Goal: Task Accomplishment & Management: Manage account settings

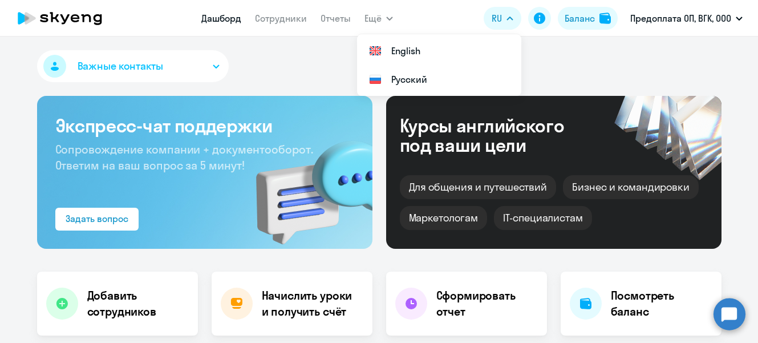
select select "30"
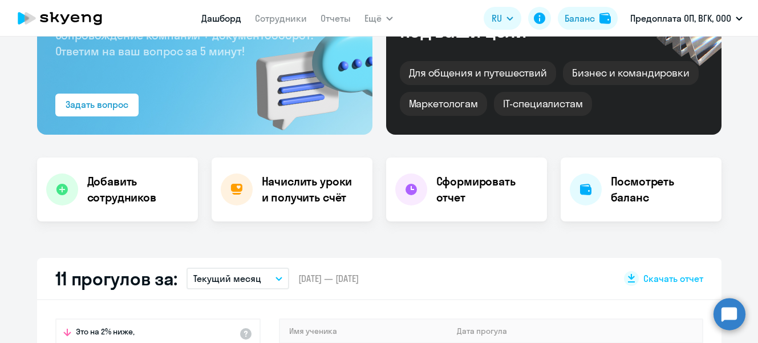
click at [454, 19] on app-header "Дашборд Сотрудники Отчеты Ещё Дашборд Сотрудники Отчеты Начислить уроки Докумен…" at bounding box center [379, 18] width 758 height 37
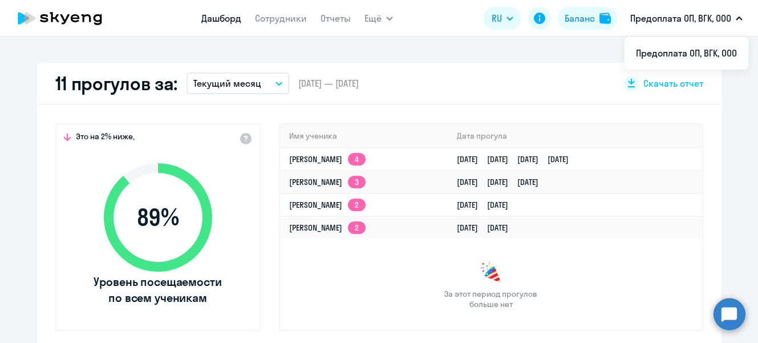
scroll to position [312, 0]
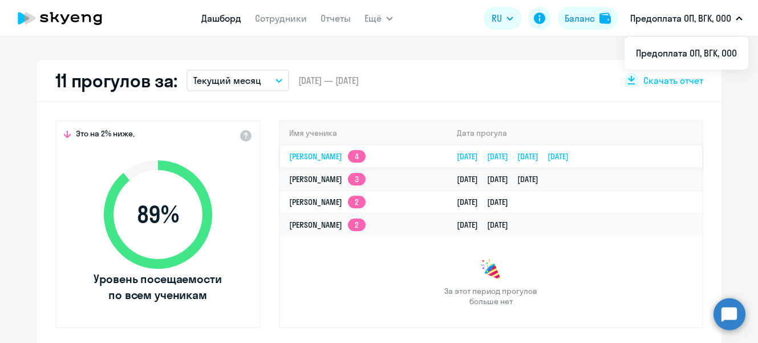
click at [308, 158] on link "[PERSON_NAME] 4" at bounding box center [327, 156] width 76 height 10
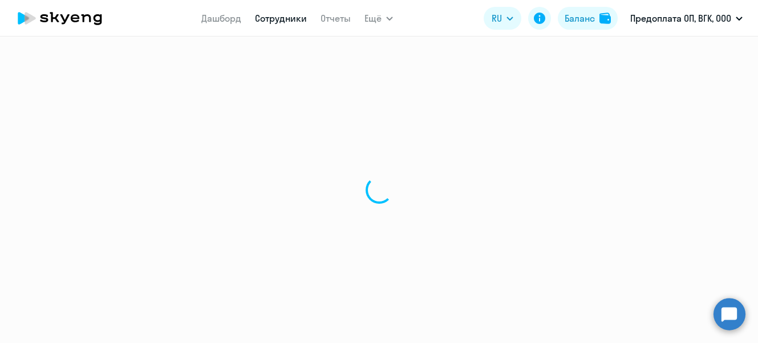
select select "english"
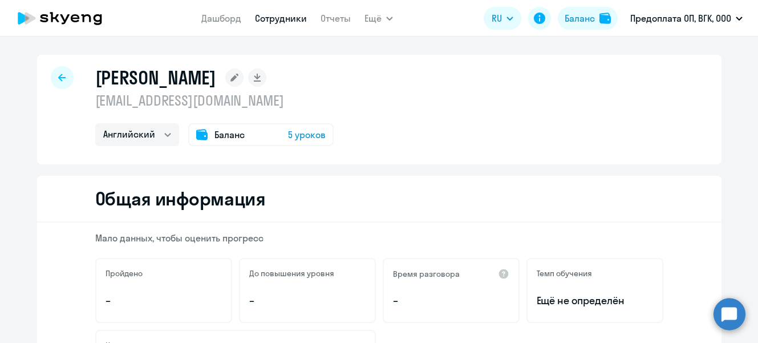
click at [308, 137] on span "5 уроков" at bounding box center [307, 135] width 38 height 14
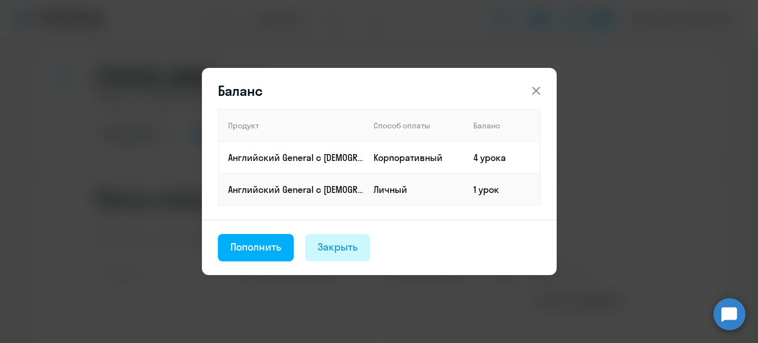
click at [328, 249] on div "Закрыть" at bounding box center [338, 247] width 40 height 15
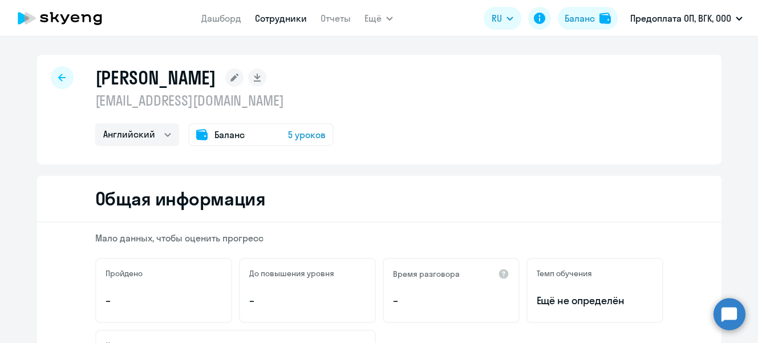
click at [275, 19] on link "Сотрудники" at bounding box center [281, 18] width 52 height 11
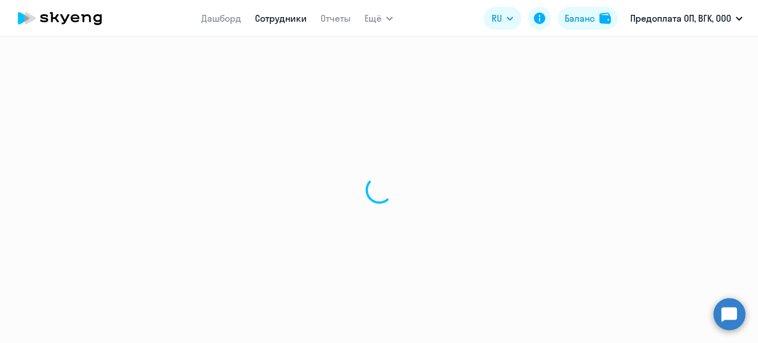
select select "30"
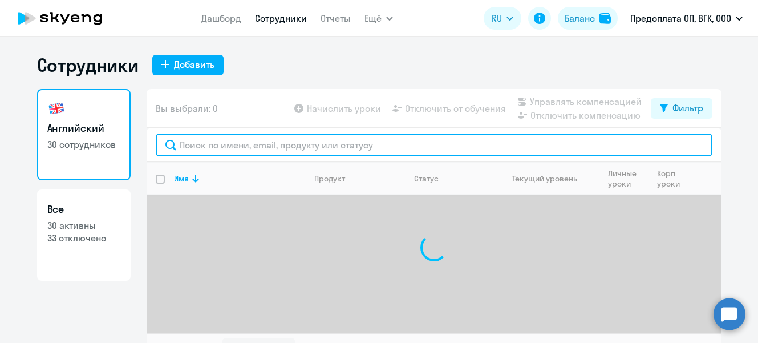
click at [309, 145] on input "text" at bounding box center [434, 145] width 557 height 23
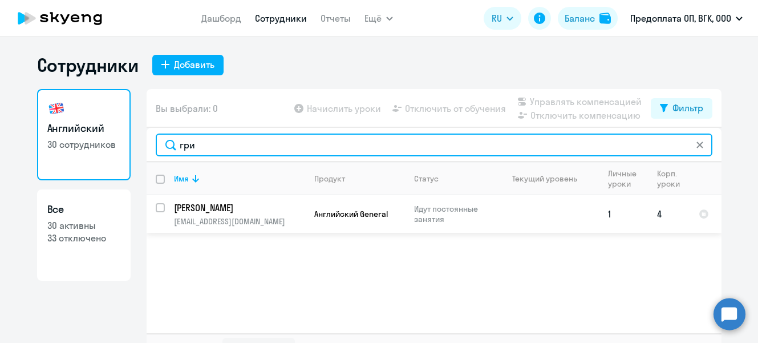
type input "гри"
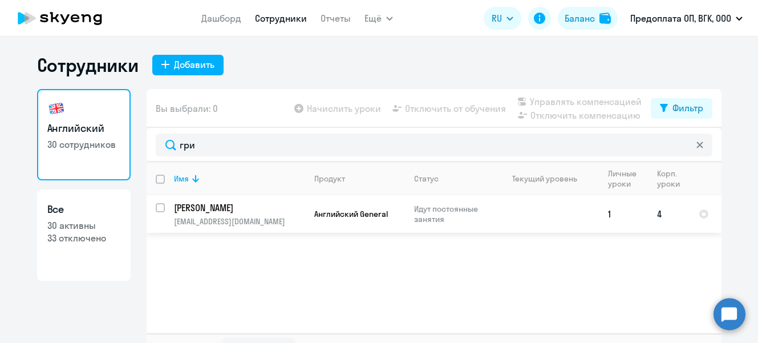
click at [156, 205] on input "select row 40910971" at bounding box center [167, 214] width 23 height 23
checkbox input "true"
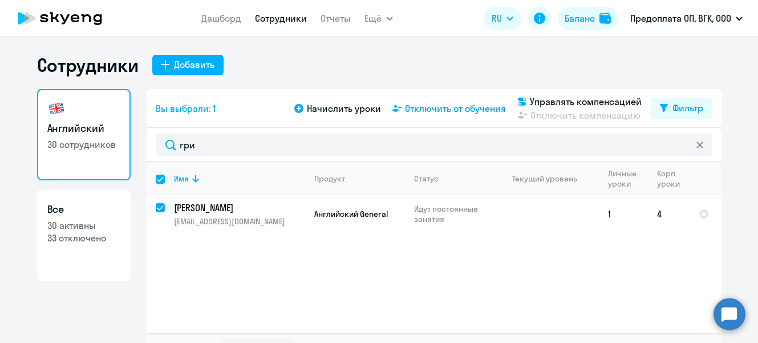
click at [466, 108] on span "Отключить от обучения" at bounding box center [455, 109] width 101 height 14
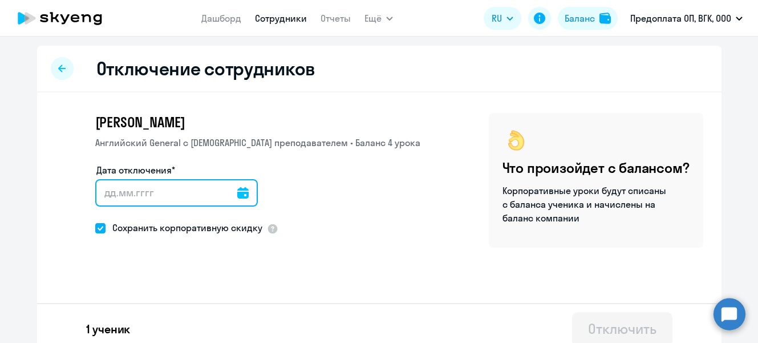
click at [243, 183] on input "Дата отключения*" at bounding box center [176, 192] width 163 height 27
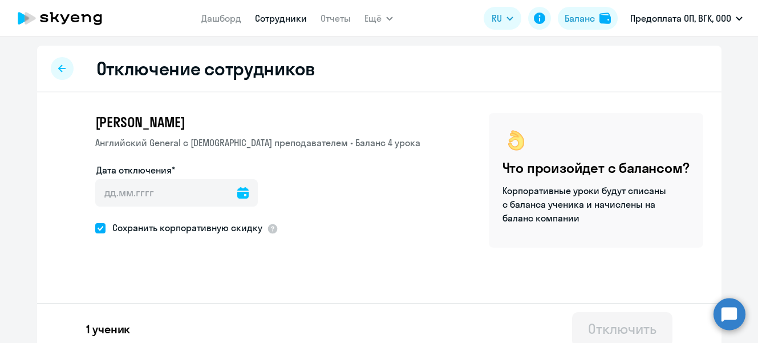
click at [237, 191] on icon at bounding box center [242, 192] width 11 height 11
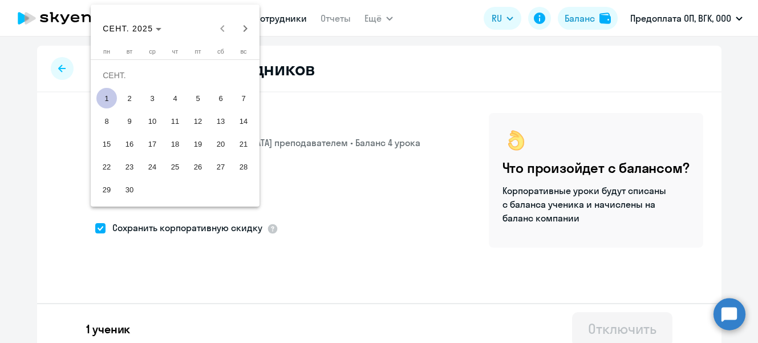
click at [108, 96] on span "1" at bounding box center [106, 98] width 21 height 21
type input "[DATE]"
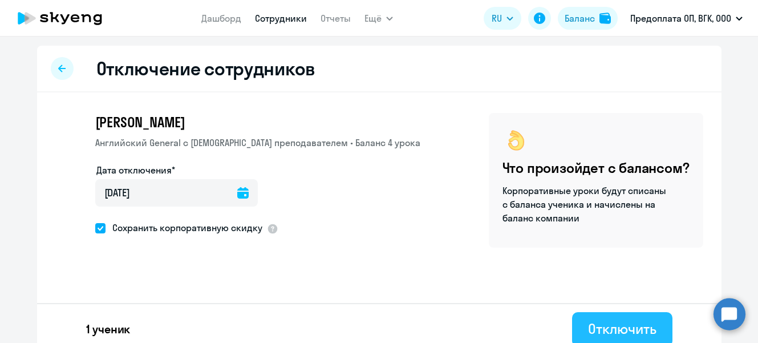
click at [588, 324] on div "Отключить" at bounding box center [622, 329] width 68 height 18
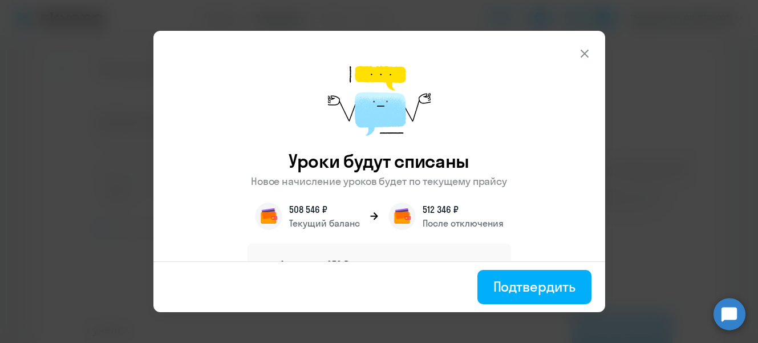
scroll to position [37, 0]
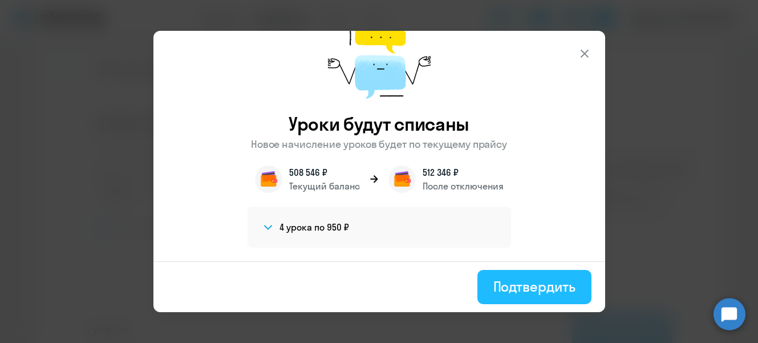
click at [535, 289] on div "Подтвердить" at bounding box center [535, 286] width 82 height 18
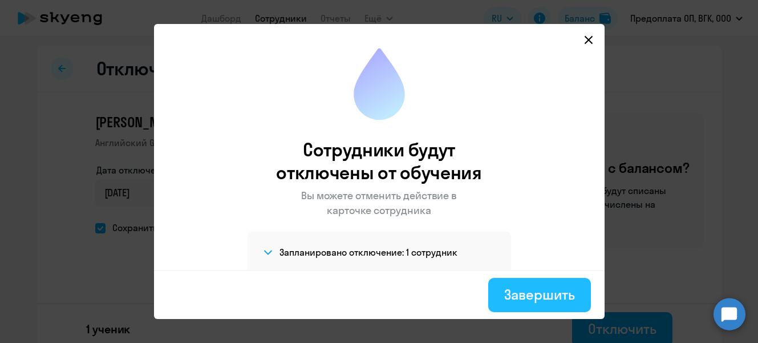
click at [526, 292] on div "Завершить" at bounding box center [540, 294] width 70 height 18
select select "30"
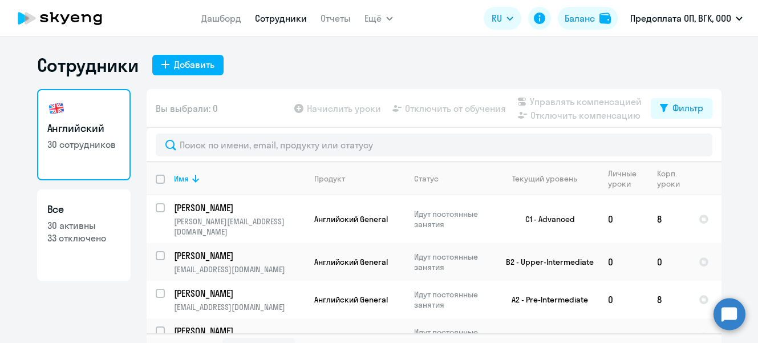
click at [77, 22] on icon at bounding box center [75, 18] width 9 height 8
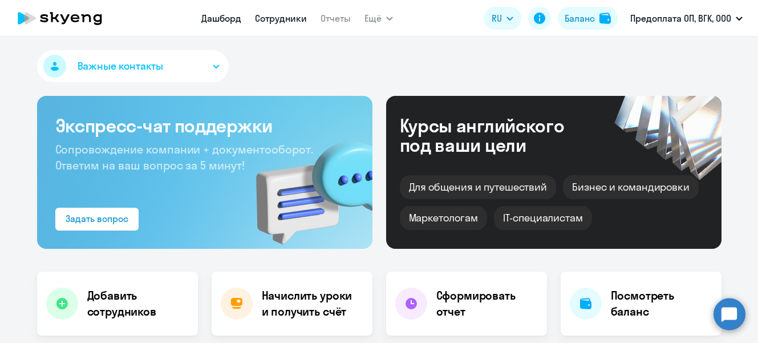
click at [272, 21] on link "Сотрудники" at bounding box center [281, 18] width 52 height 11
select select "30"
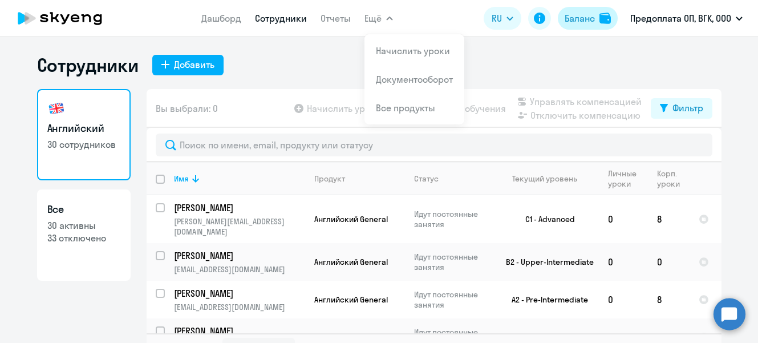
click at [592, 14] on div "Баланс" at bounding box center [580, 18] width 30 height 14
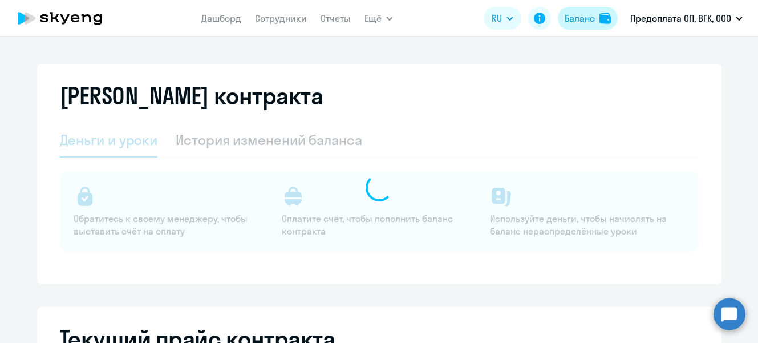
select select "english_adult_not_native_speaker"
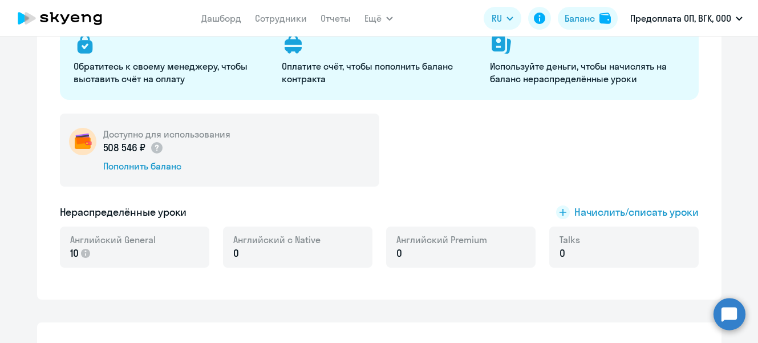
scroll to position [156, 0]
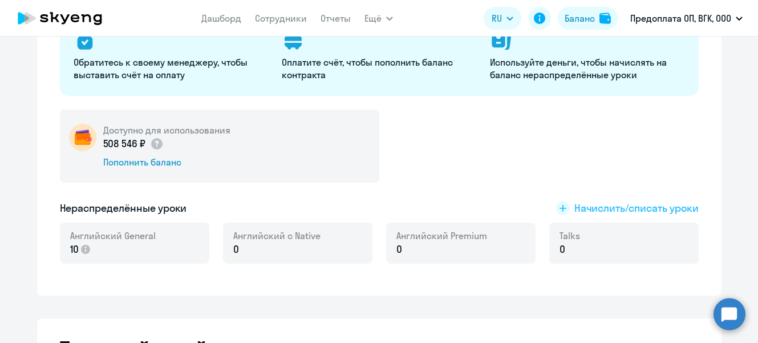
click at [557, 205] on rect at bounding box center [563, 208] width 14 height 14
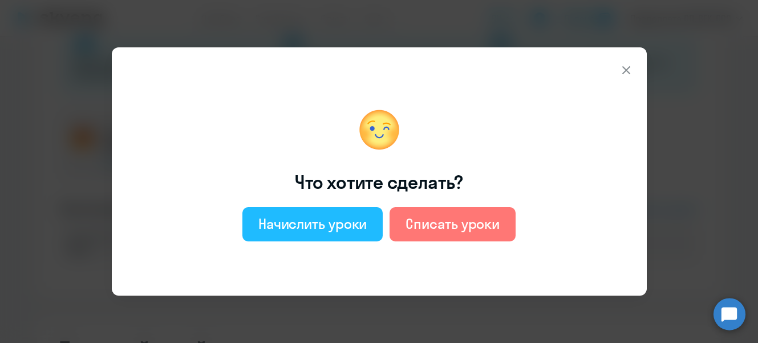
click at [341, 223] on div "Начислить уроки" at bounding box center [313, 224] width 109 height 18
select select "english_adult_not_native_speaker"
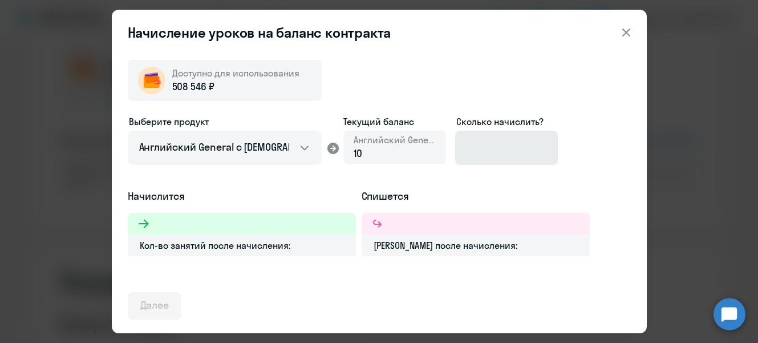
scroll to position [227, 0]
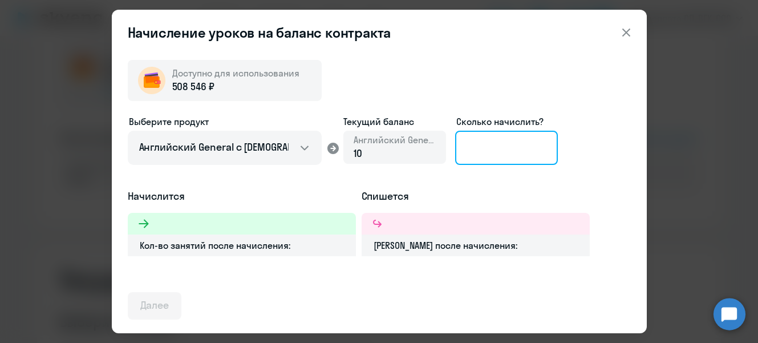
click at [473, 164] on input at bounding box center [506, 148] width 103 height 34
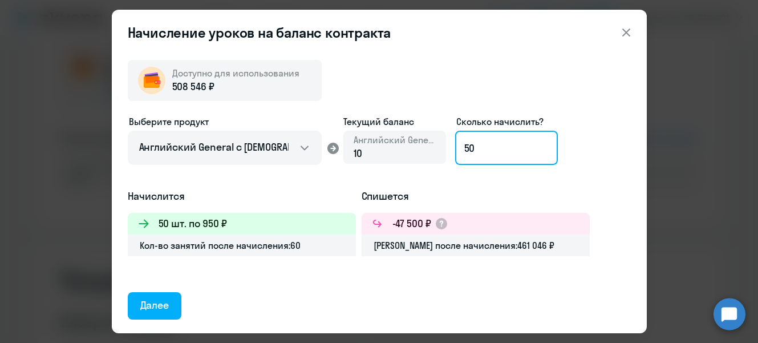
type input "5"
type input "60"
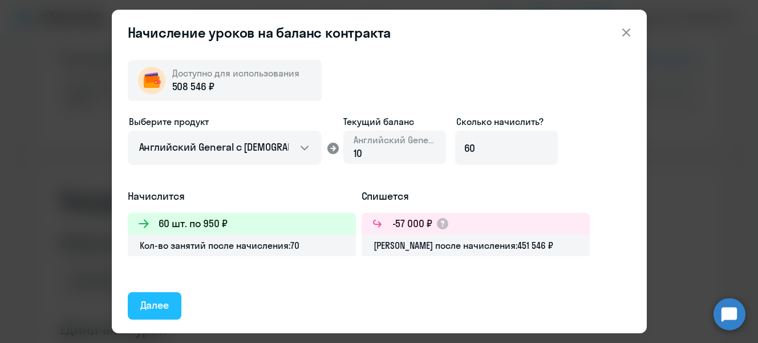
click at [160, 304] on div "Далее" at bounding box center [154, 305] width 29 height 15
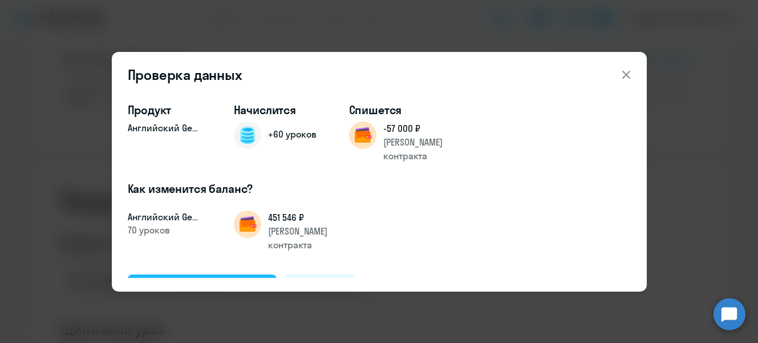
click at [195, 280] on div "Подтвердить и начислить" at bounding box center [202, 287] width 124 height 15
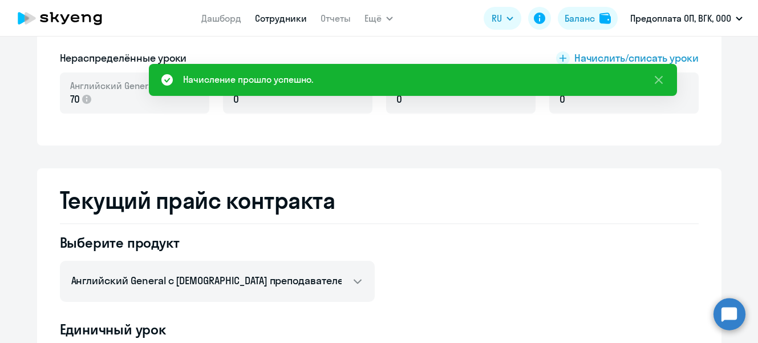
click at [268, 20] on link "Сотрудники" at bounding box center [281, 18] width 52 height 11
select select "30"
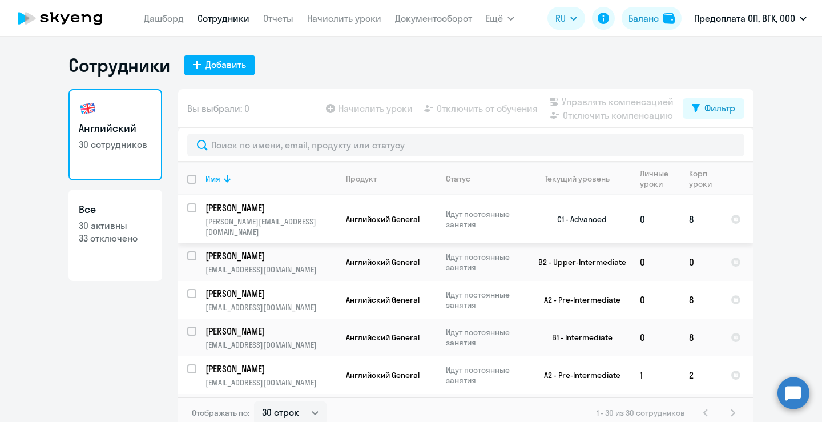
click at [268, 212] on p "[PERSON_NAME]" at bounding box center [269, 207] width 129 height 13
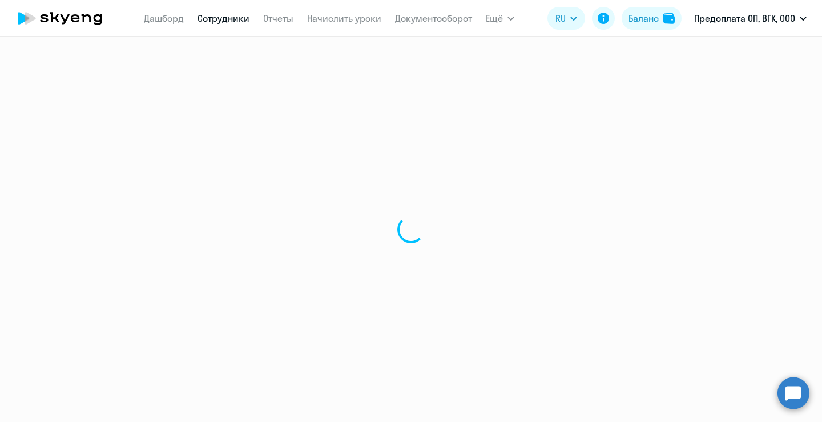
select select "english"
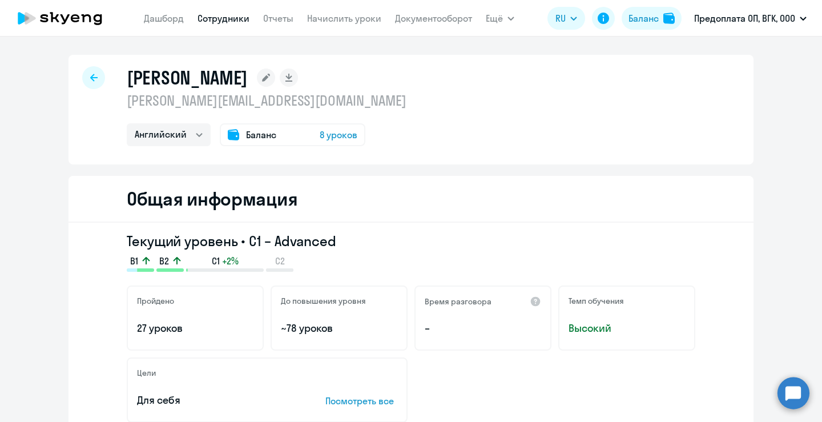
select select "30"
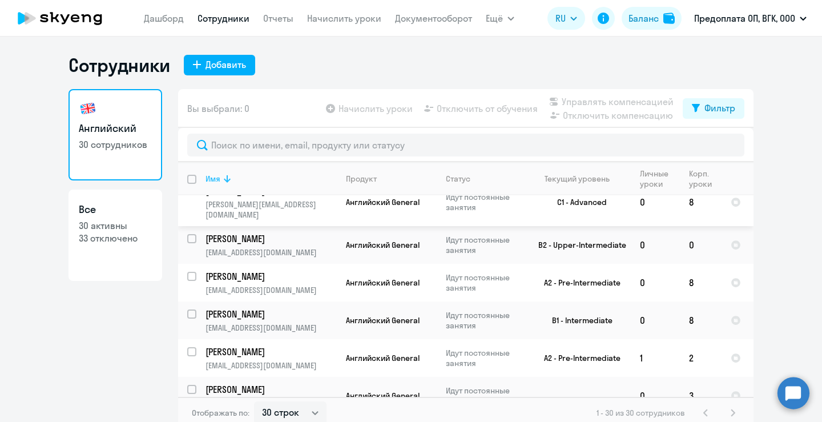
scroll to position [25, 0]
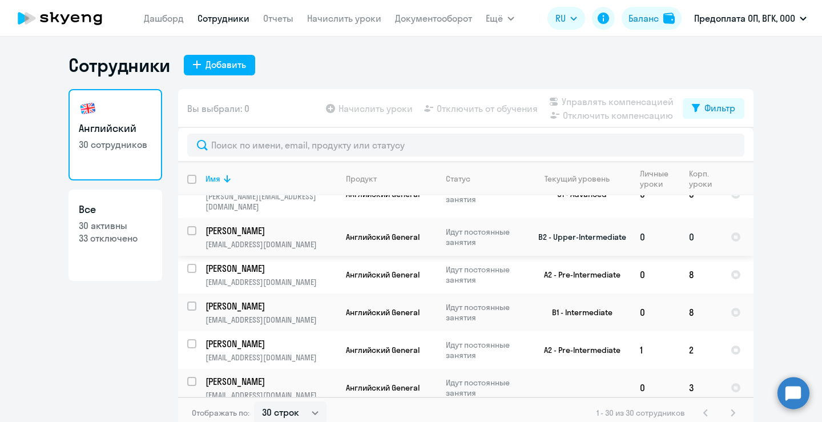
click at [189, 226] on input "select row 22581539" at bounding box center [198, 237] width 23 height 23
checkbox input "true"
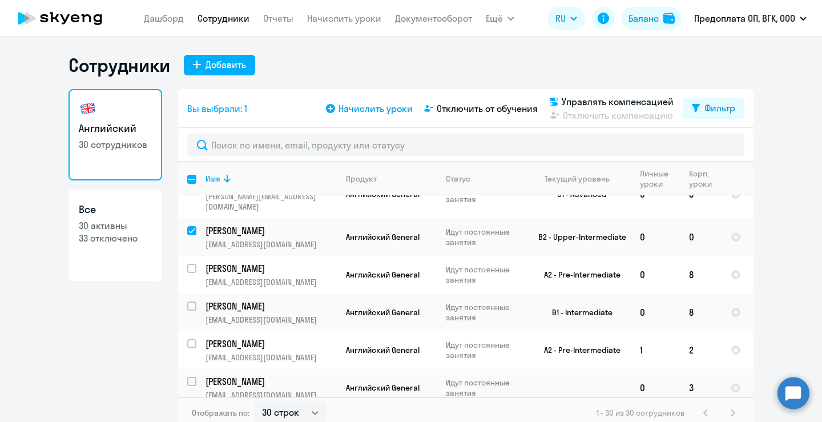
click at [384, 107] on span "Начислить уроки" at bounding box center [375, 109] width 74 height 14
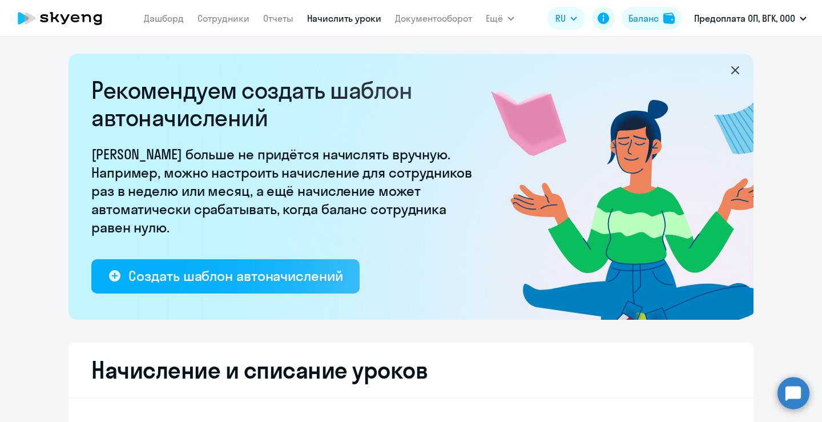
select select "10"
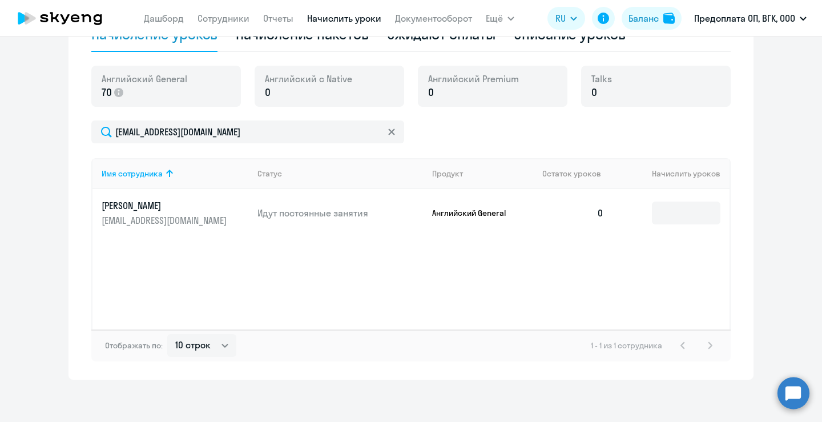
scroll to position [398, 0]
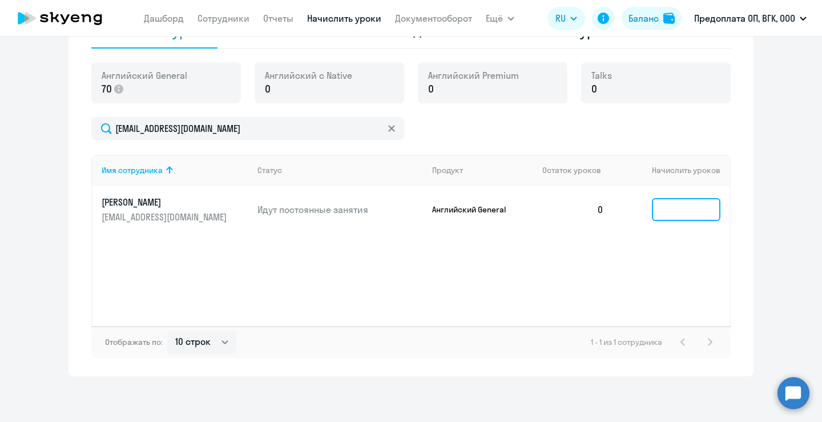
click at [671, 208] on input at bounding box center [686, 209] width 68 height 23
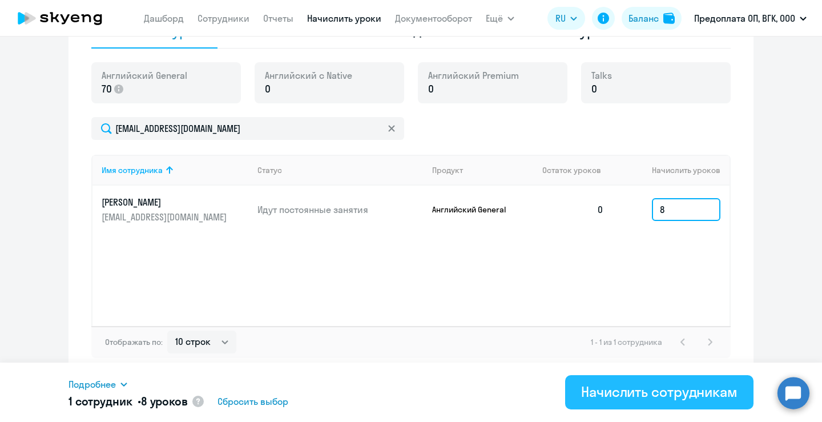
type input "8"
click at [635, 342] on button "Начислить сотрудникам" at bounding box center [659, 392] width 188 height 34
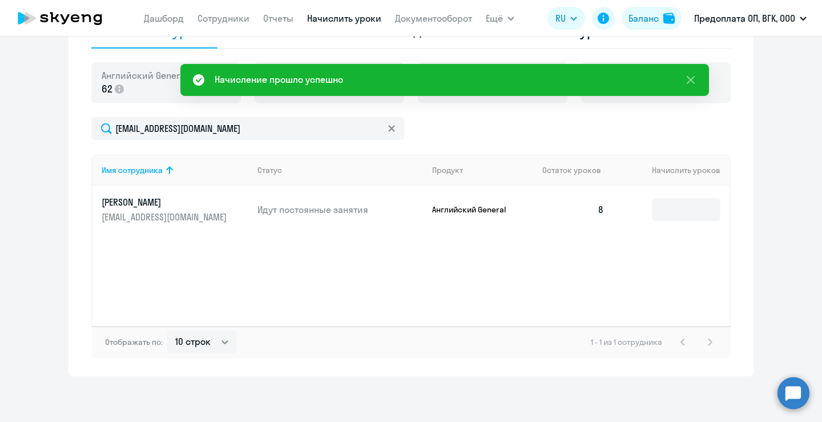
click at [389, 129] on icon at bounding box center [391, 128] width 7 height 7
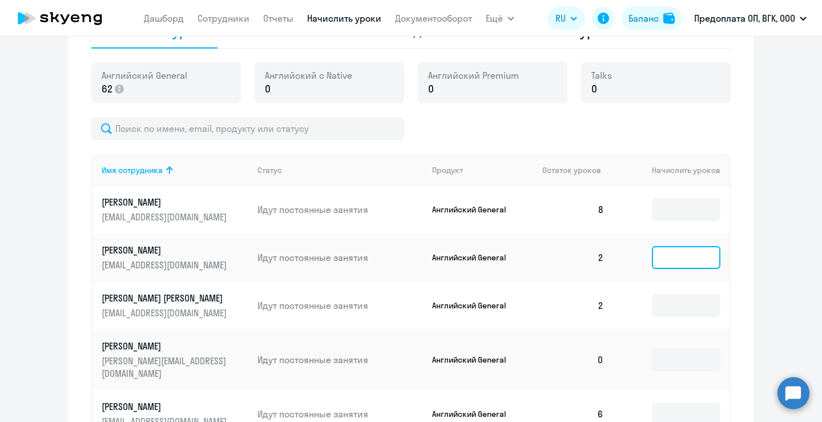
click at [680, 263] on input at bounding box center [686, 257] width 68 height 23
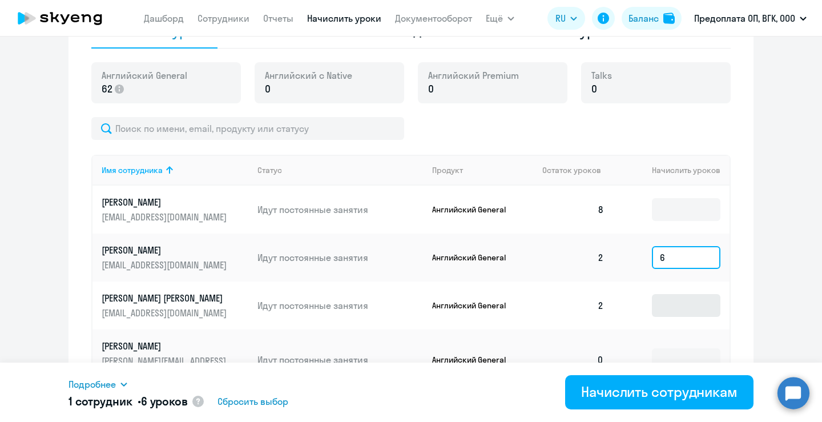
type input "6"
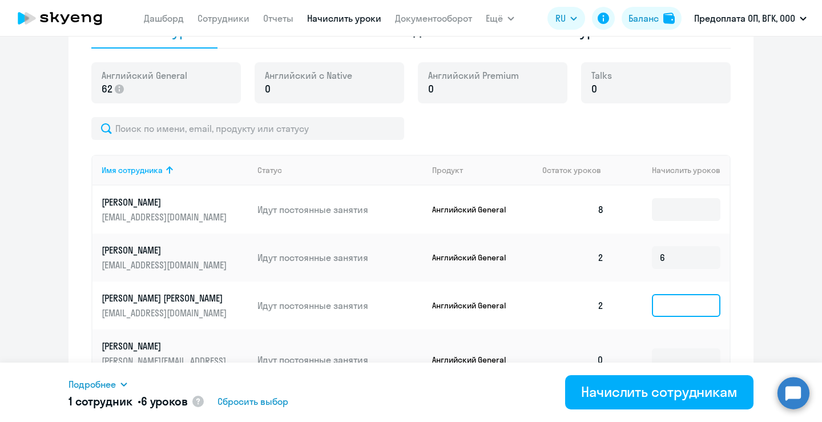
click at [670, 305] on input at bounding box center [686, 305] width 68 height 23
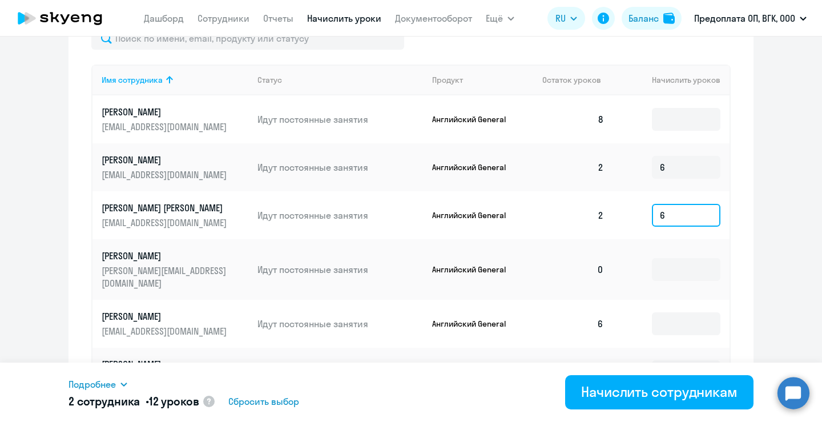
scroll to position [489, 0]
type input "6"
click at [673, 264] on input at bounding box center [686, 268] width 68 height 23
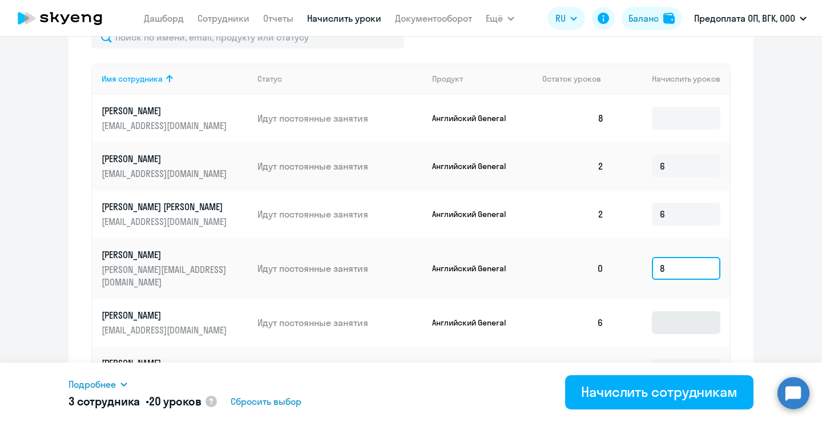
type input "8"
click at [673, 312] on input at bounding box center [686, 322] width 68 height 23
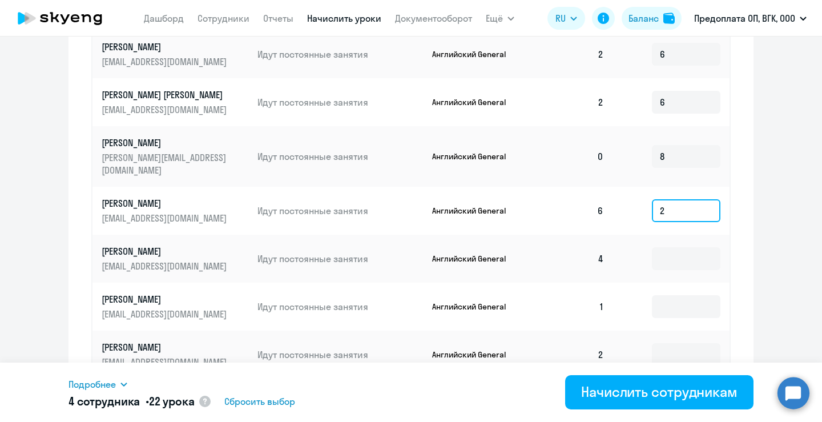
scroll to position [606, 0]
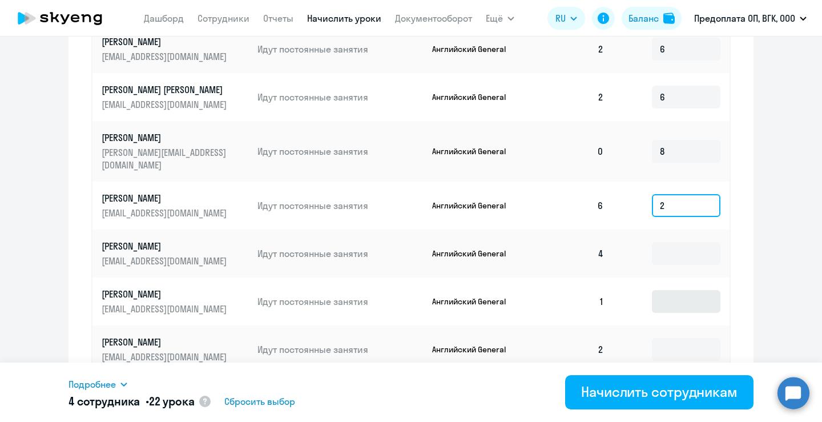
type input "2"
click at [667, 290] on input at bounding box center [686, 301] width 68 height 23
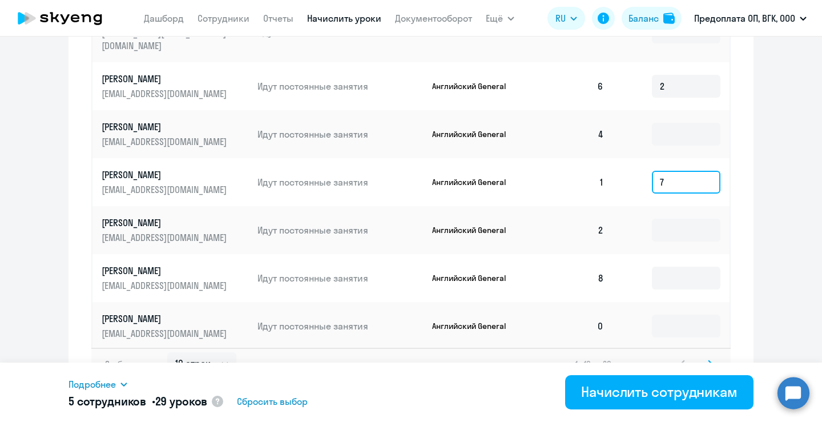
scroll to position [737, 0]
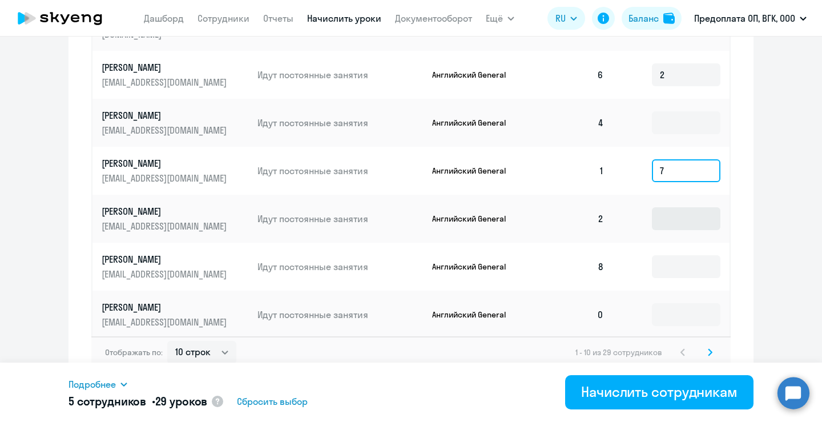
type input "7"
click at [664, 211] on input at bounding box center [686, 218] width 68 height 23
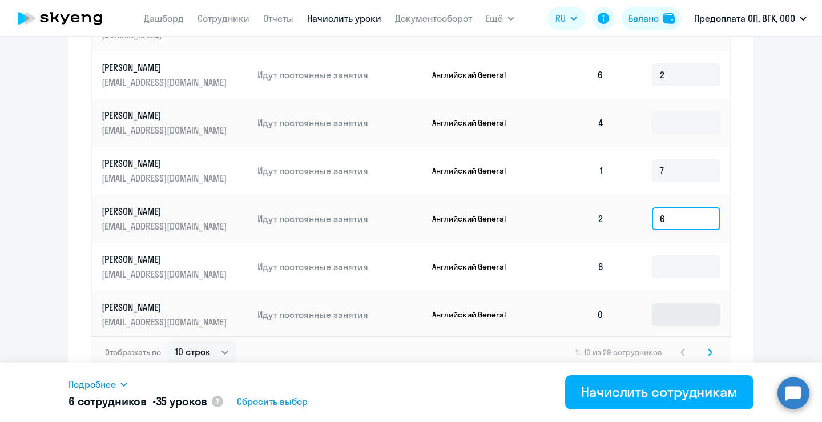
type input "6"
click at [663, 303] on input at bounding box center [686, 314] width 68 height 23
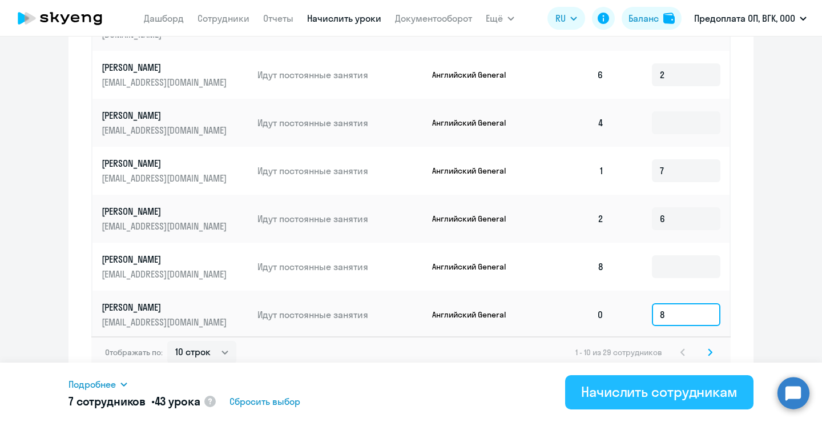
type input "8"
click at [643, 342] on div "Начислить сотрудникам" at bounding box center [659, 391] width 156 height 18
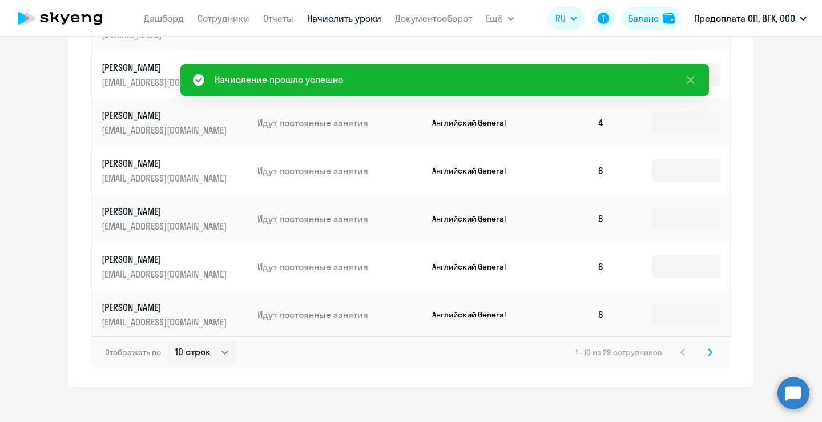
click at [703, 342] on svg-icon at bounding box center [710, 352] width 14 height 14
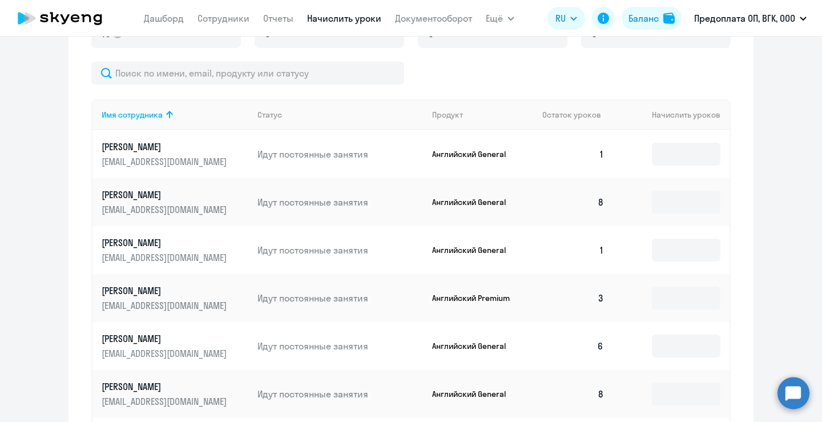
scroll to position [462, 0]
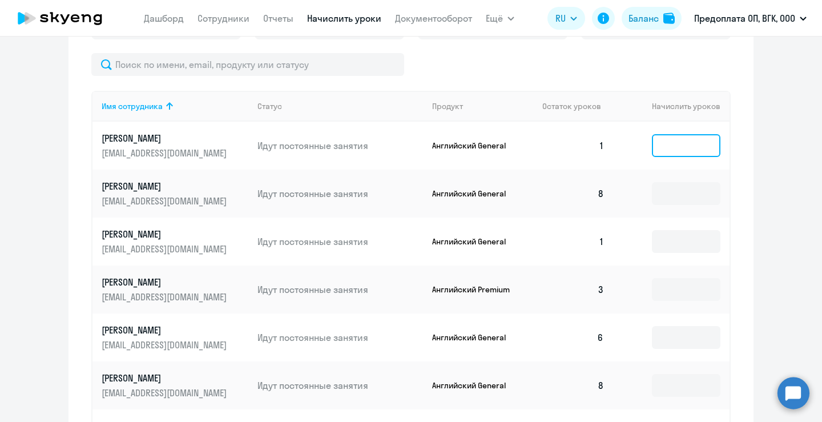
click at [673, 150] on input at bounding box center [686, 145] width 68 height 23
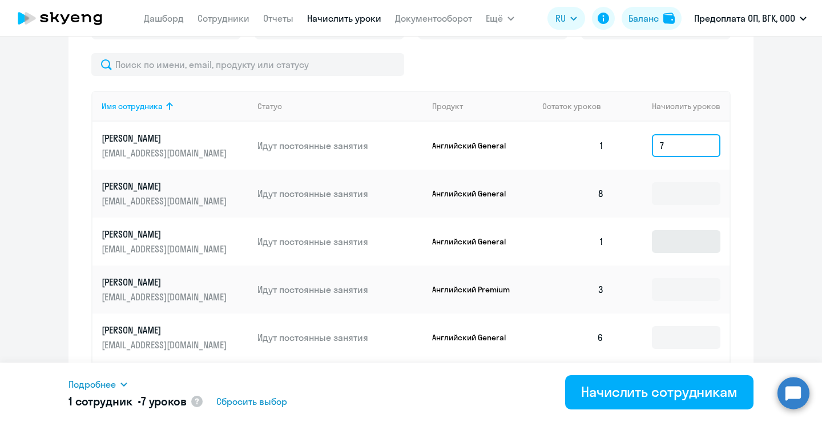
type input "7"
click at [676, 239] on input at bounding box center [686, 241] width 68 height 23
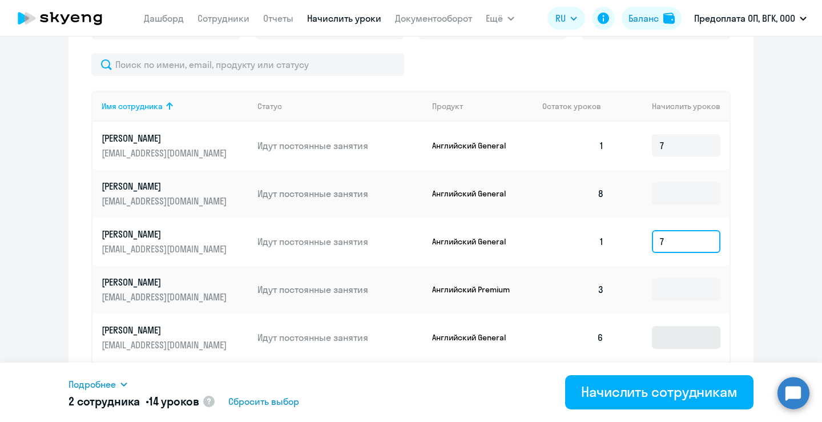
type input "7"
click at [674, 334] on input at bounding box center [686, 337] width 68 height 23
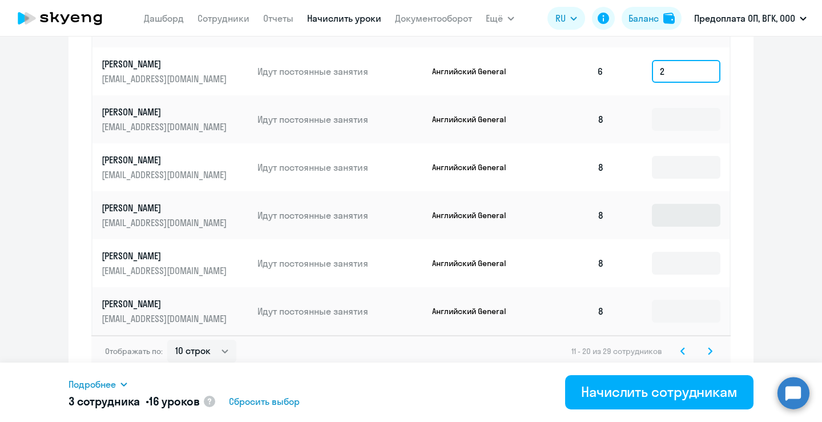
scroll to position [737, 0]
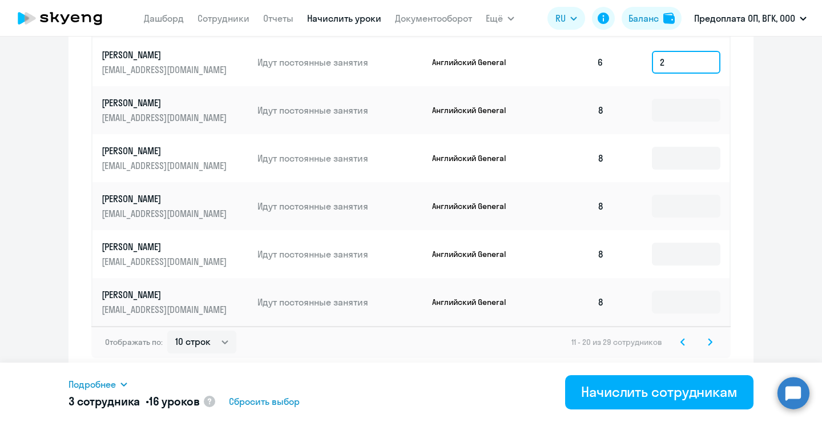
type input "2"
click at [708, 341] on icon at bounding box center [709, 341] width 3 height 6
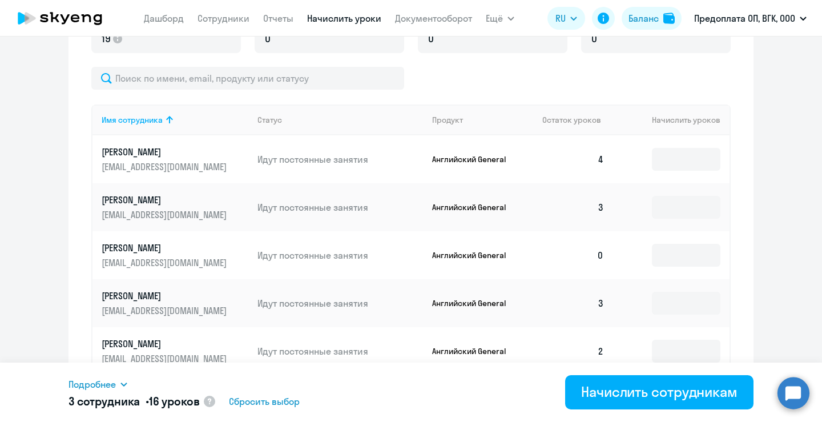
scroll to position [447, 0]
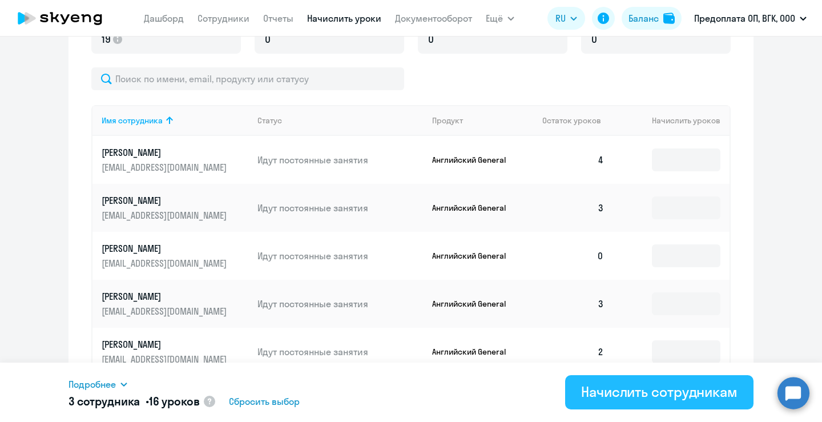
click at [636, 342] on button "Начислить сотрудникам" at bounding box center [659, 392] width 188 height 34
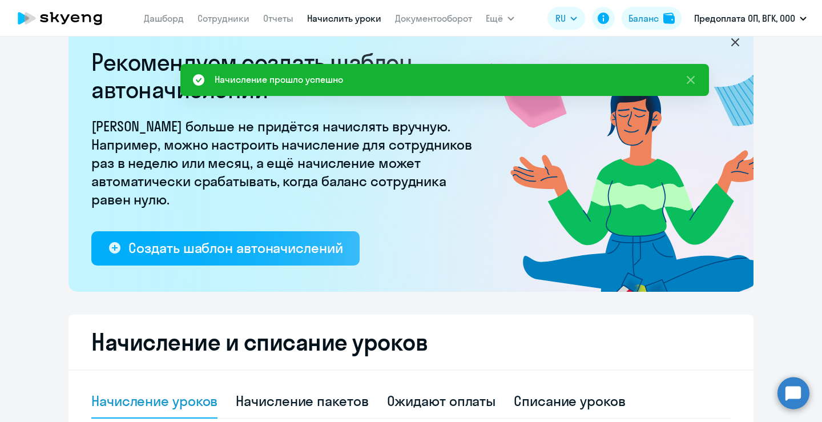
scroll to position [0, 0]
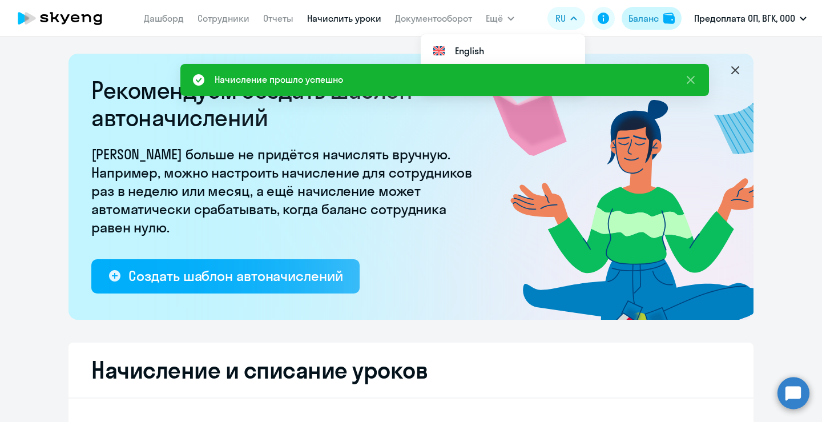
click at [661, 23] on button "Баланс" at bounding box center [652, 18] width 60 height 23
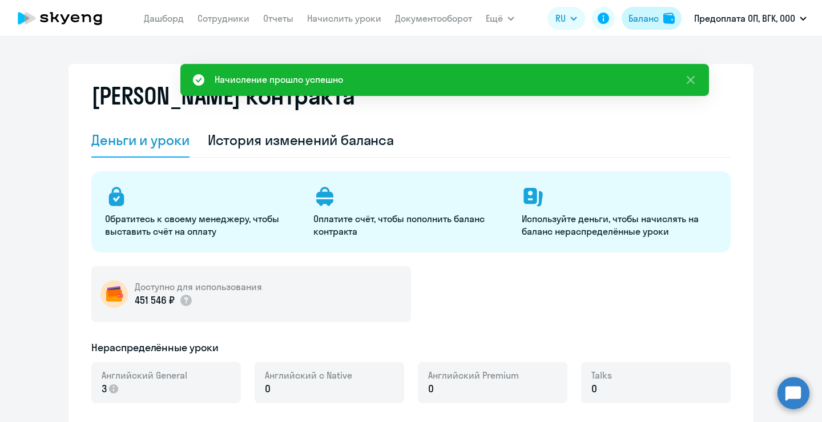
select select "english_adult_not_native_speaker"
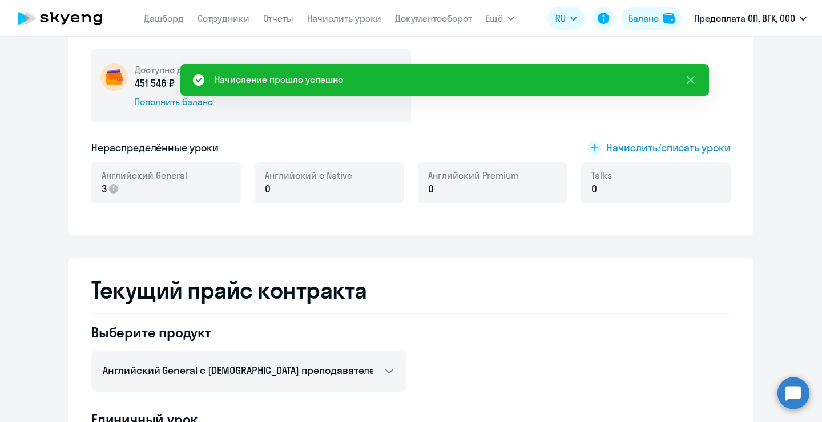
scroll to position [221, 0]
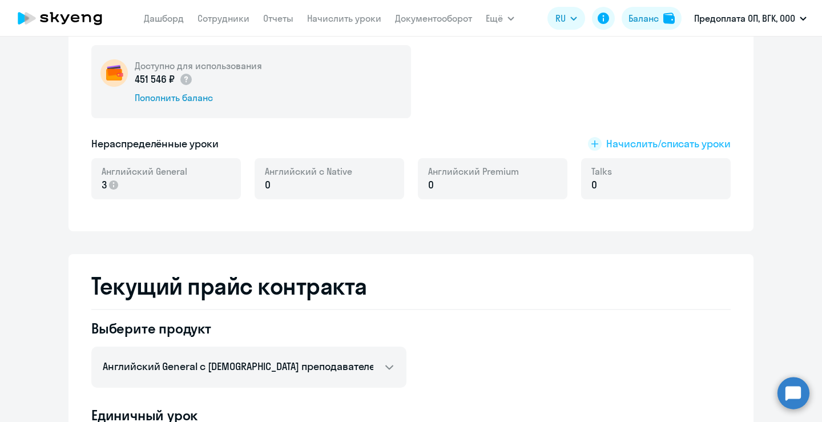
click at [653, 144] on span "Начислить/списать уроки" at bounding box center [668, 143] width 124 height 15
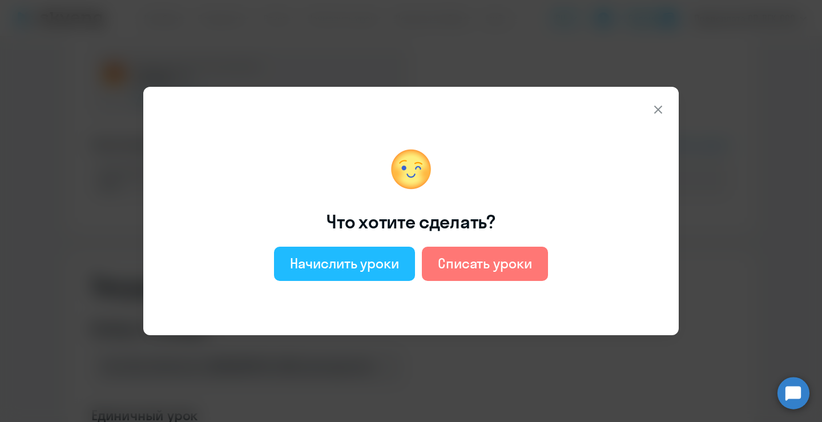
click at [358, 258] on div "Начислить уроки" at bounding box center [344, 263] width 109 height 18
select select "english_adult_not_native_speaker"
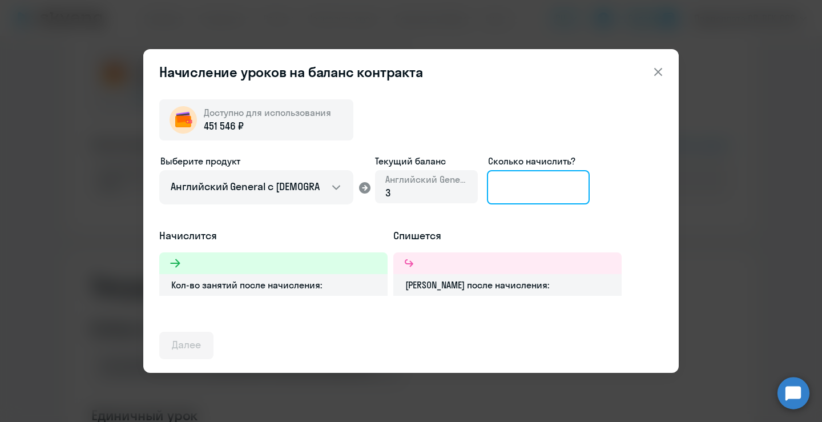
click at [537, 188] on input at bounding box center [538, 187] width 103 height 34
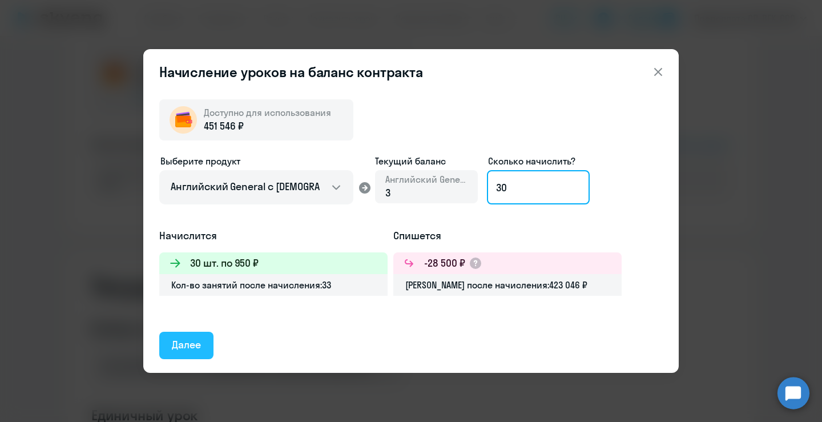
type input "30"
click at [200, 339] on div "Далее" at bounding box center [186, 344] width 29 height 15
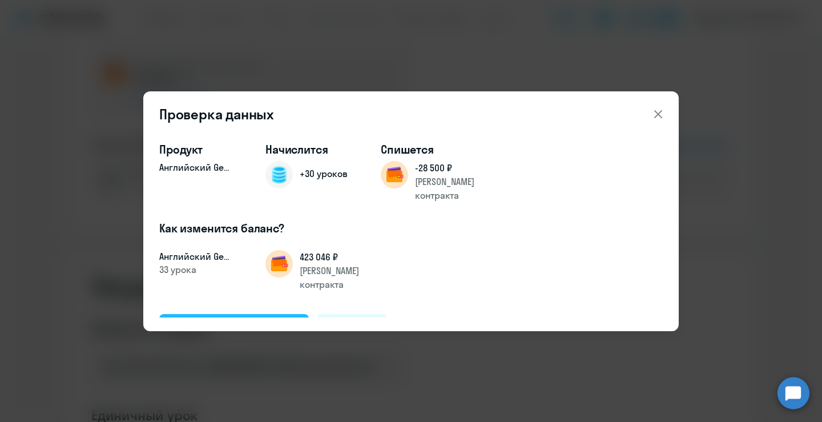
click at [292, 320] on div "Подтвердить и начислить" at bounding box center [234, 327] width 124 height 15
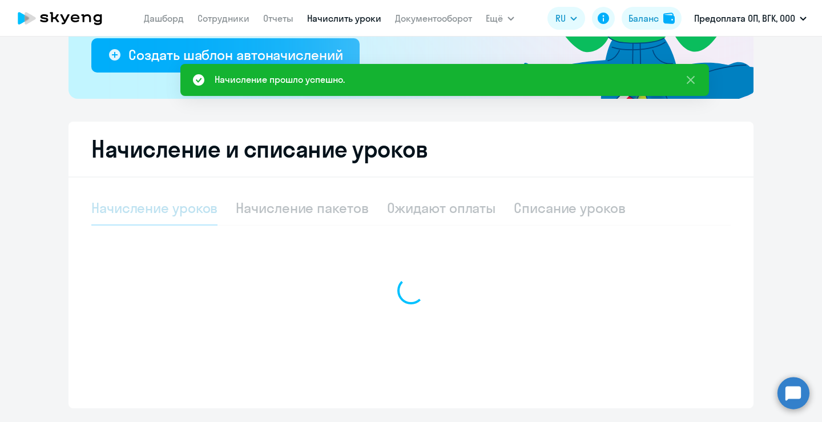
scroll to position [151, 0]
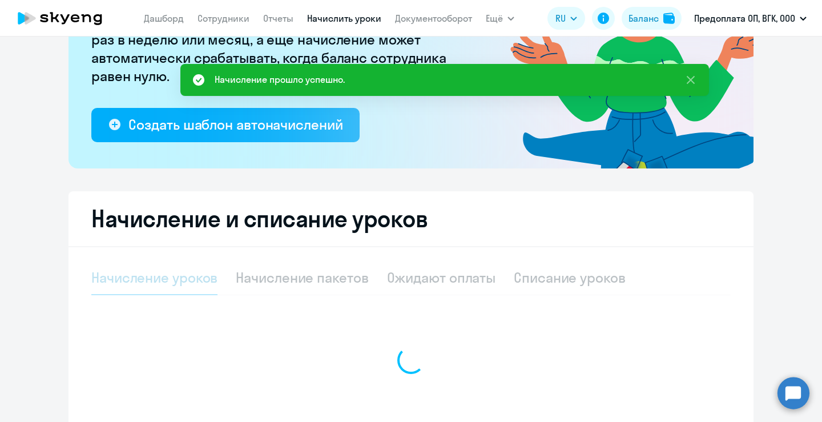
select select "10"
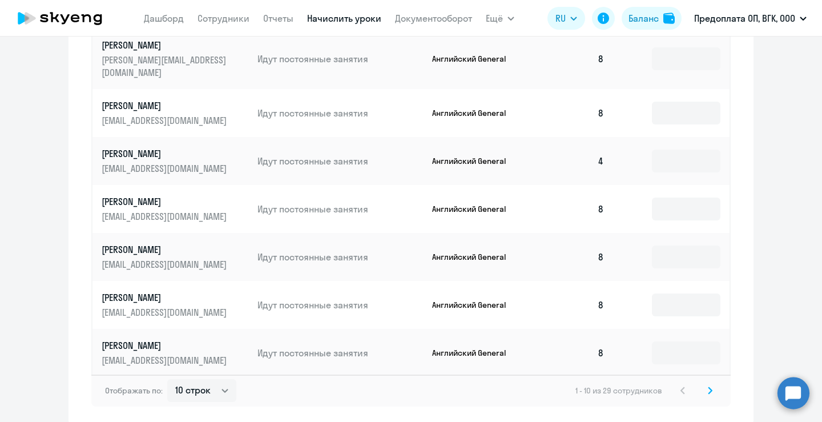
scroll to position [737, 0]
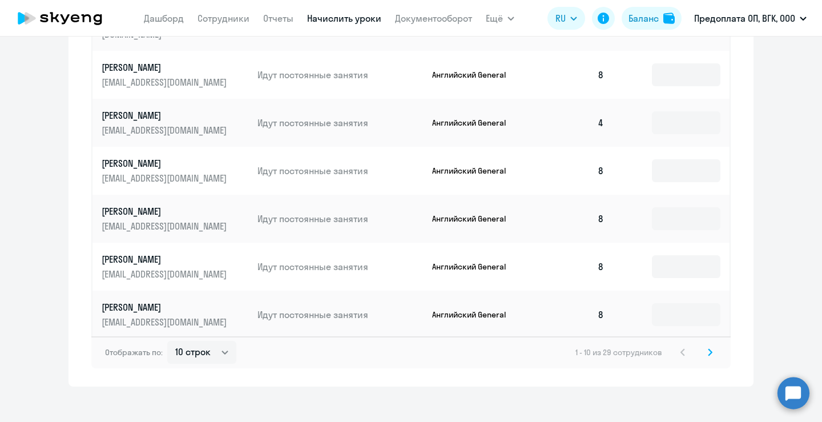
click at [703, 342] on svg-icon at bounding box center [710, 352] width 14 height 14
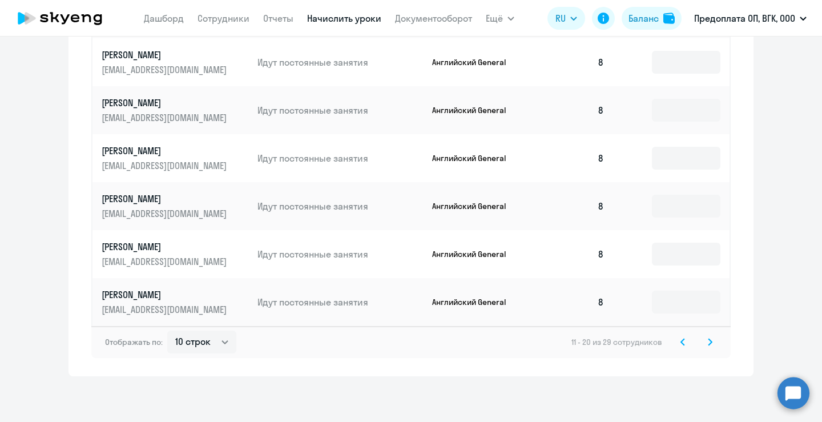
click at [703, 342] on svg-icon at bounding box center [710, 342] width 14 height 14
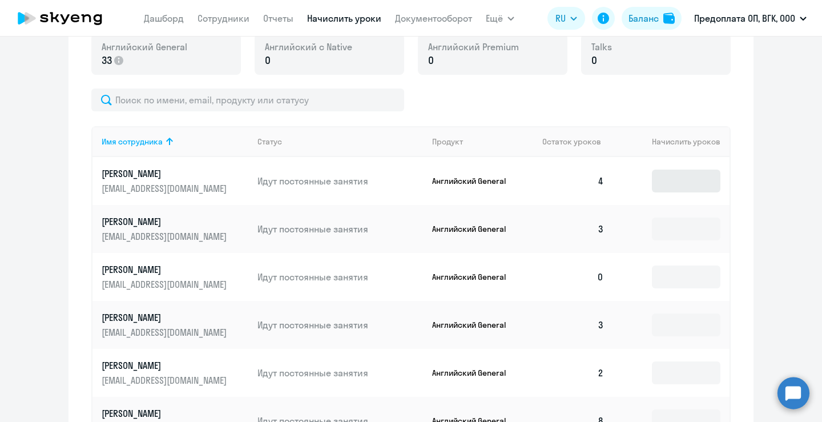
scroll to position [430, 0]
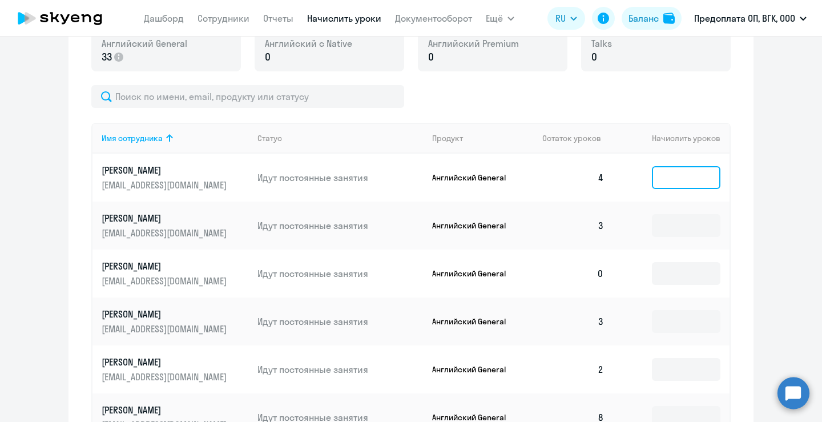
click at [680, 180] on input at bounding box center [686, 177] width 68 height 23
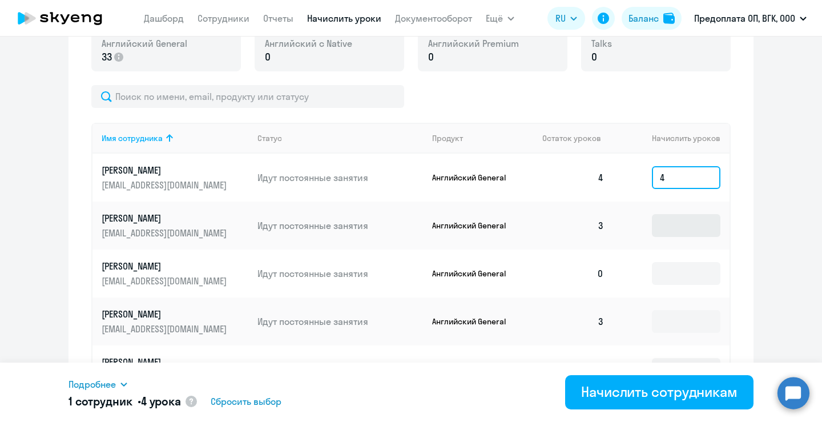
type input "4"
click at [670, 225] on input at bounding box center [686, 225] width 68 height 23
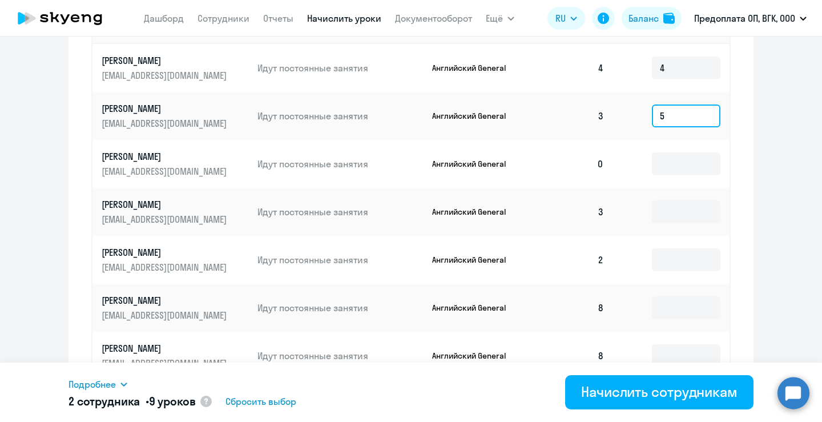
scroll to position [542, 0]
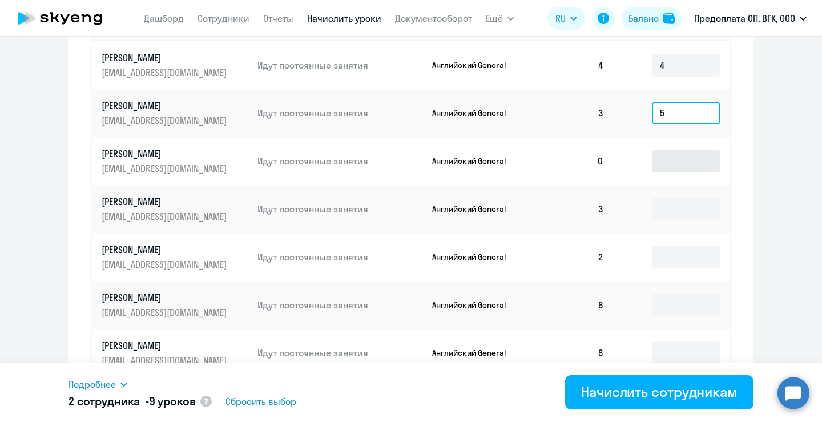
type input "5"
click at [668, 163] on input at bounding box center [686, 161] width 68 height 23
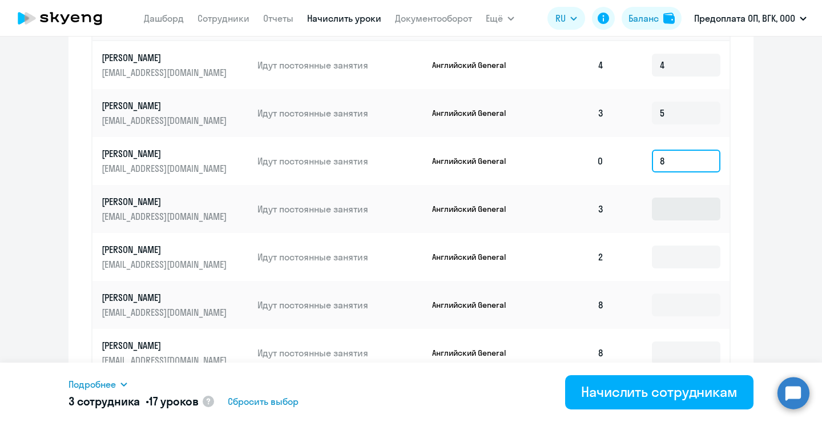
type input "8"
click at [657, 212] on input at bounding box center [686, 208] width 68 height 23
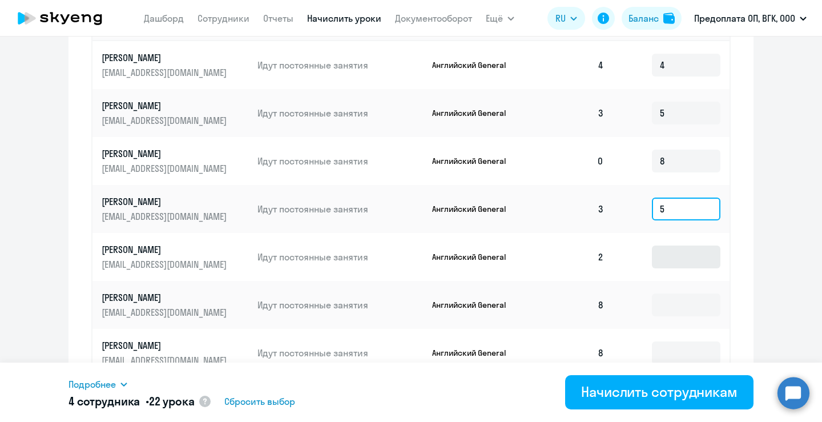
type input "5"
click at [659, 259] on input at bounding box center [686, 256] width 68 height 23
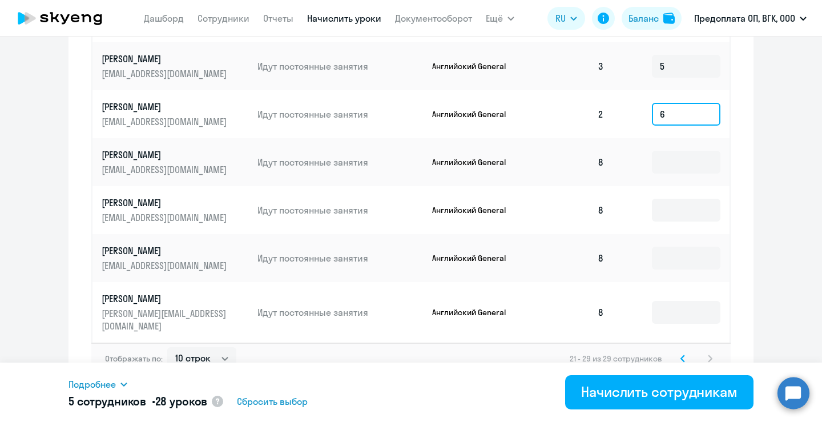
scroll to position [689, 0]
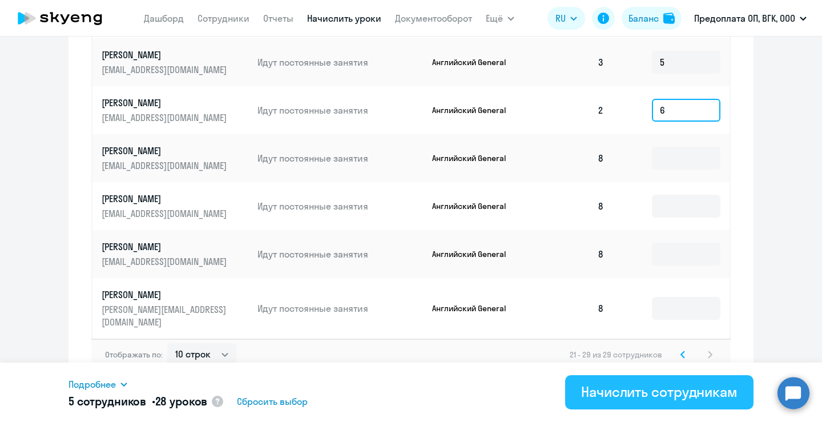
type input "6"
click at [667, 342] on div "Начислить сотрудникам" at bounding box center [659, 391] width 156 height 18
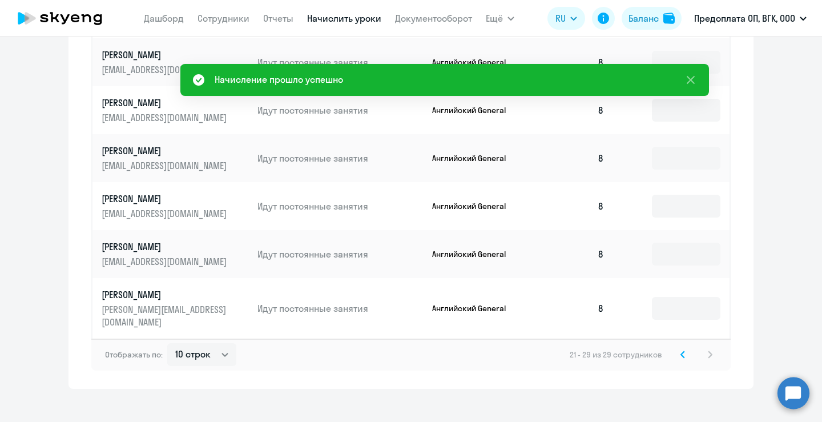
click at [681, 342] on icon at bounding box center [682, 354] width 3 height 6
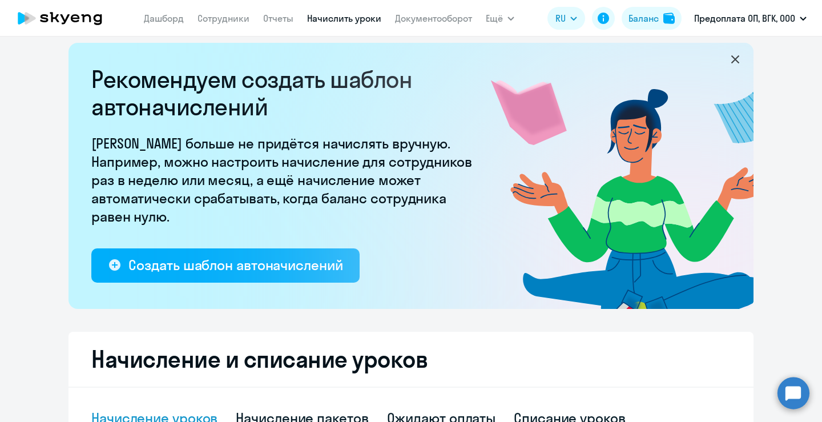
scroll to position [0, 0]
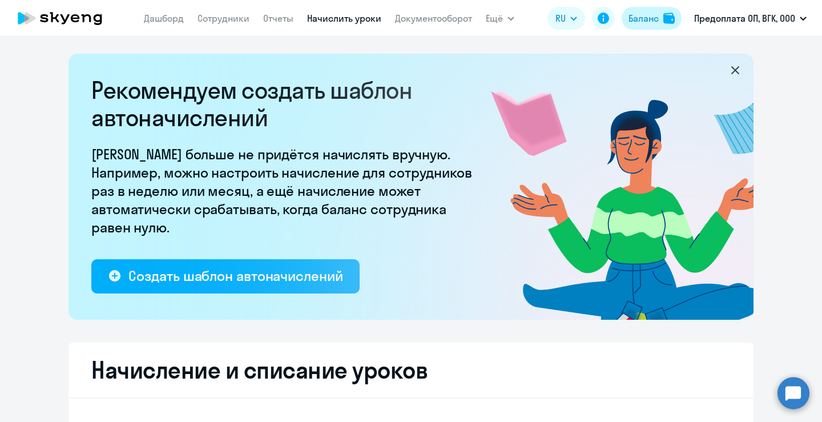
click at [656, 21] on div "Баланс" at bounding box center [643, 18] width 30 height 14
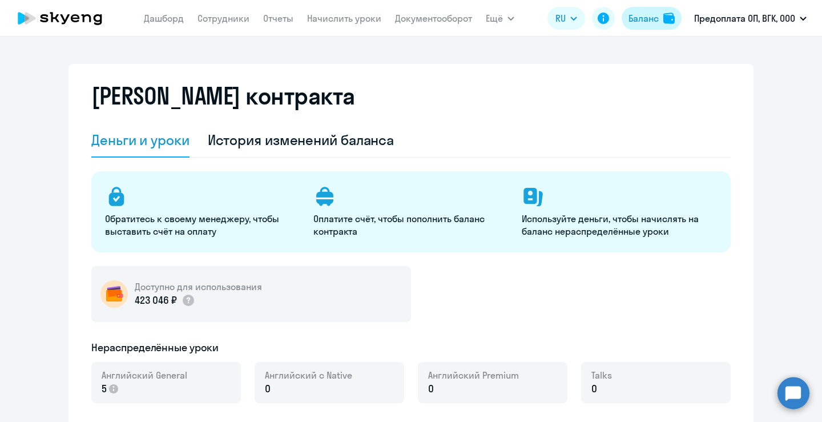
select select "english_adult_not_native_speaker"
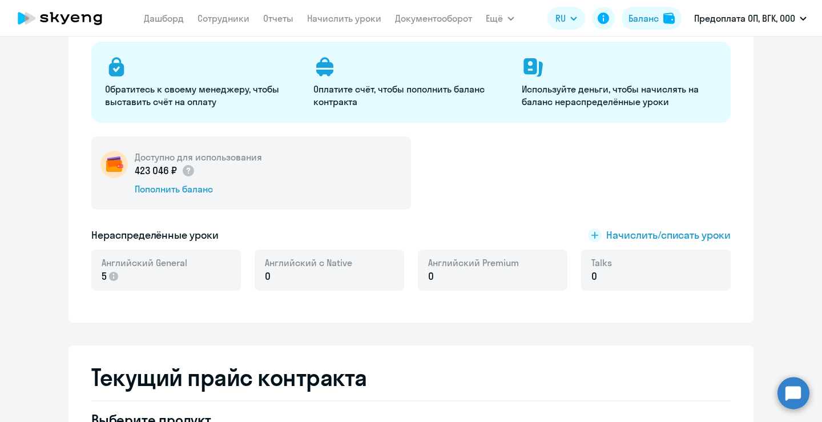
scroll to position [133, 0]
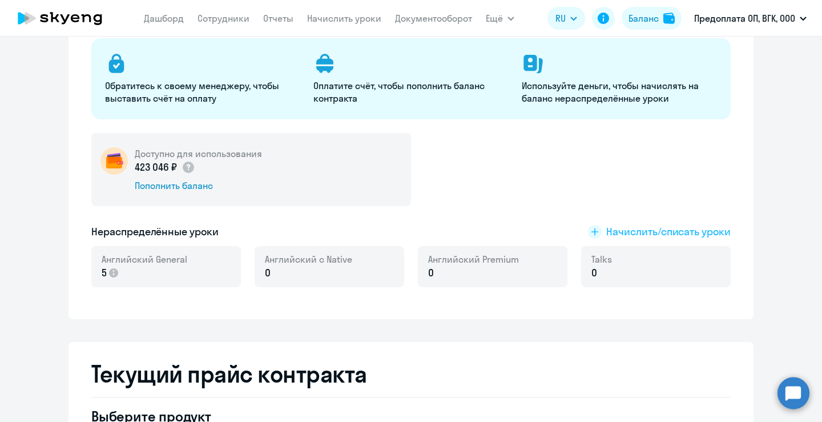
click at [598, 225] on span "Начислить/списать уроки" at bounding box center [659, 231] width 143 height 15
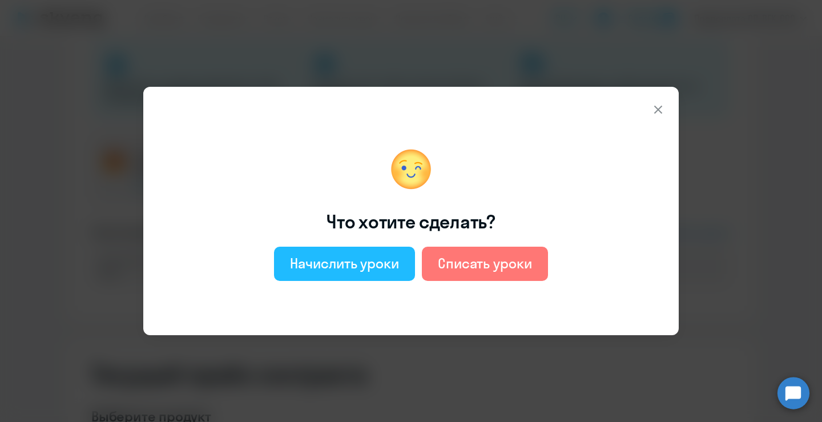
click at [362, 276] on button "Начислить уроки" at bounding box center [344, 264] width 141 height 34
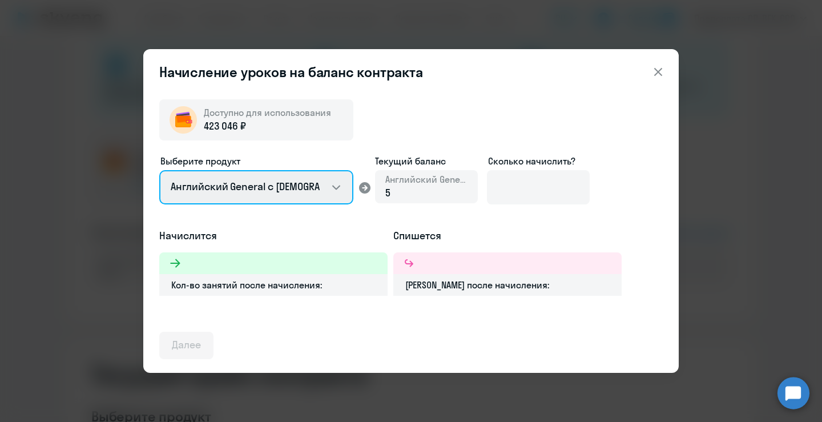
click at [311, 192] on select "Английский General с [DEMOGRAPHIC_DATA] преподавателем Английский General с [DE…" at bounding box center [256, 187] width 194 height 34
select select "english_adult_not_native_speaker_premium"
click at [159, 170] on select "Английский General с [DEMOGRAPHIC_DATA] преподавателем Английский General с [DE…" at bounding box center [256, 187] width 194 height 34
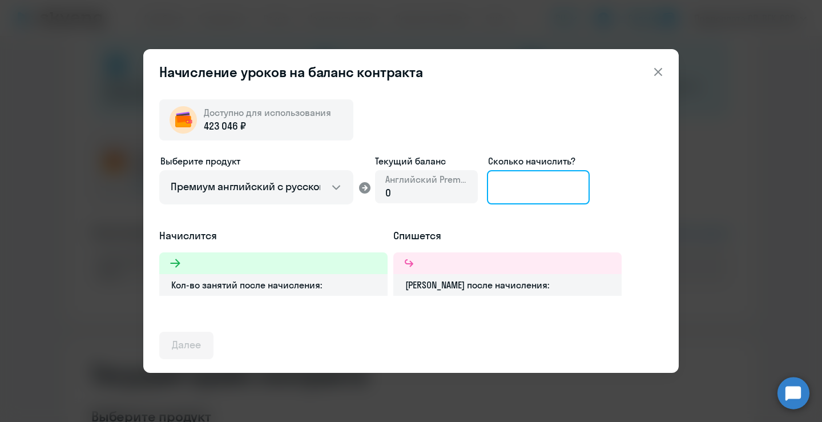
click at [507, 195] on input at bounding box center [538, 187] width 103 height 34
type input "2"
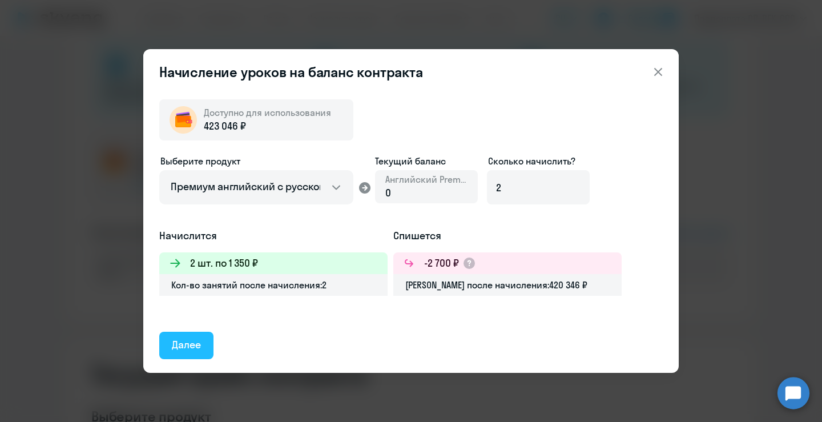
click at [184, 342] on div "Далее" at bounding box center [186, 344] width 29 height 15
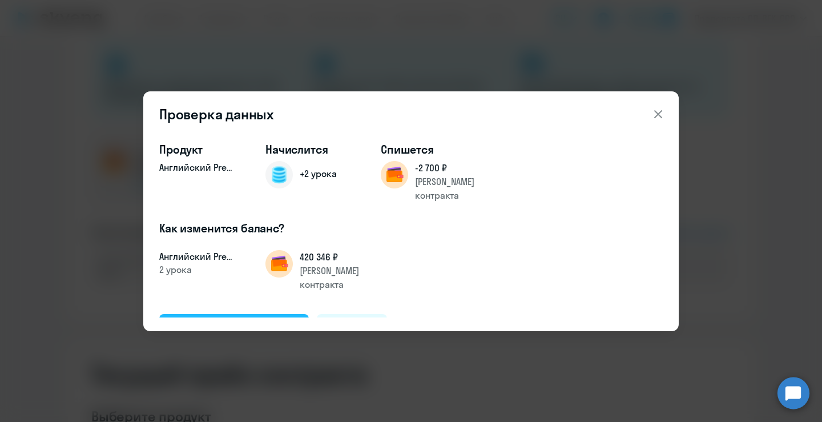
click at [233, 314] on button "Подтвердить и начислить" at bounding box center [234, 327] width 150 height 27
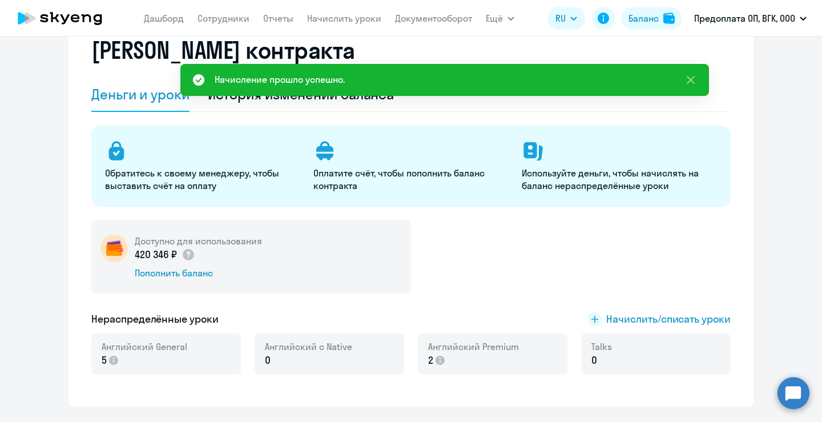
scroll to position [0, 0]
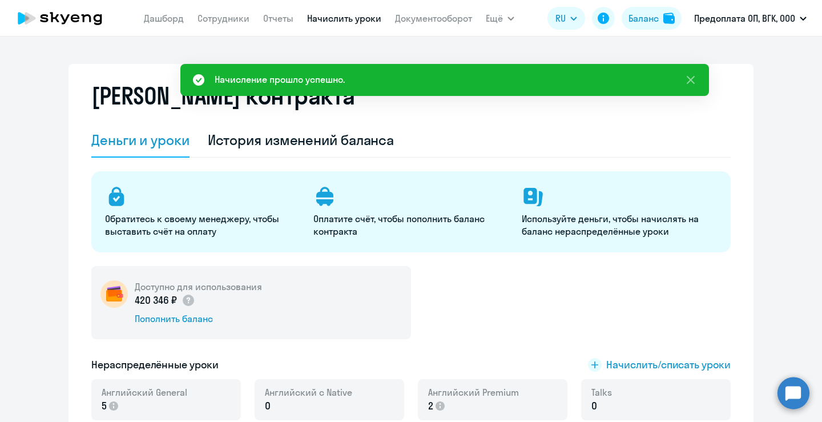
click at [322, 22] on link "Начислить уроки" at bounding box center [344, 18] width 74 height 11
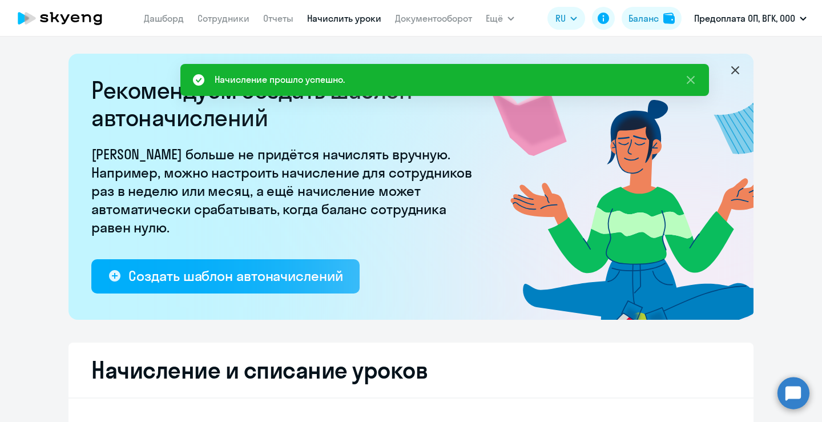
select select "10"
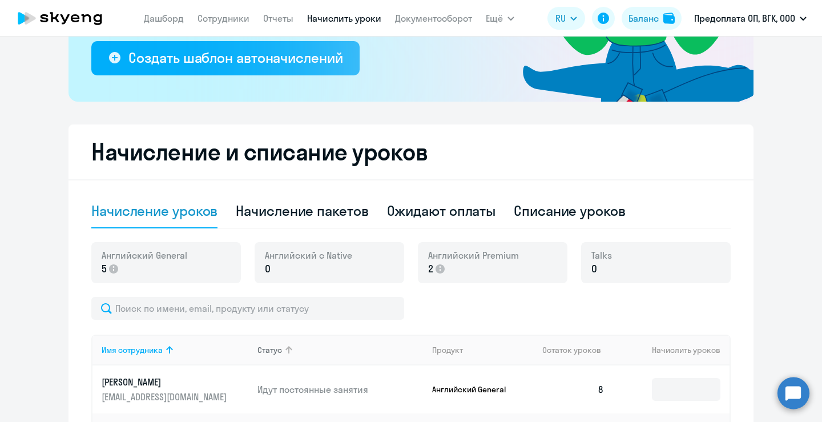
scroll to position [231, 0]
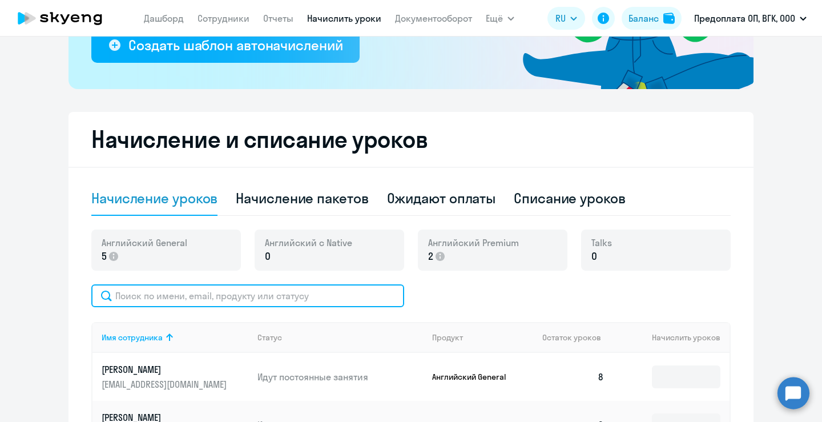
click at [264, 290] on input "text" at bounding box center [247, 295] width 313 height 23
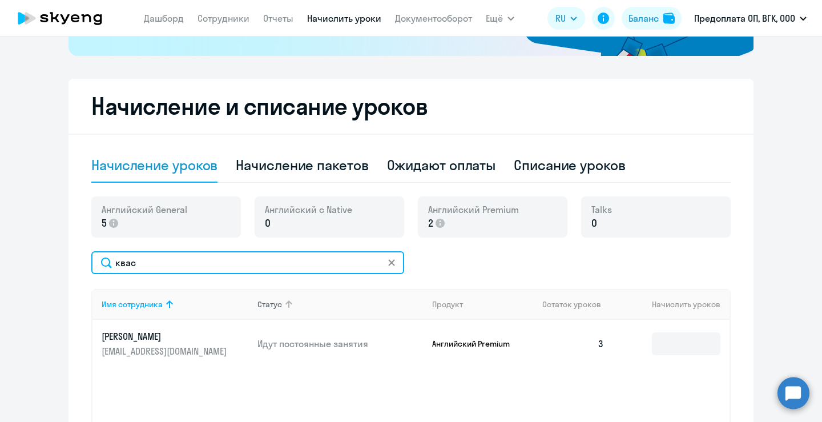
scroll to position [280, 0]
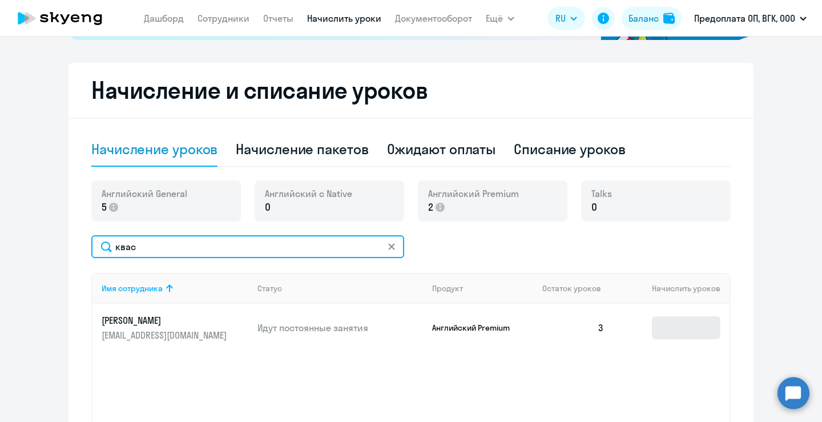
type input "квас"
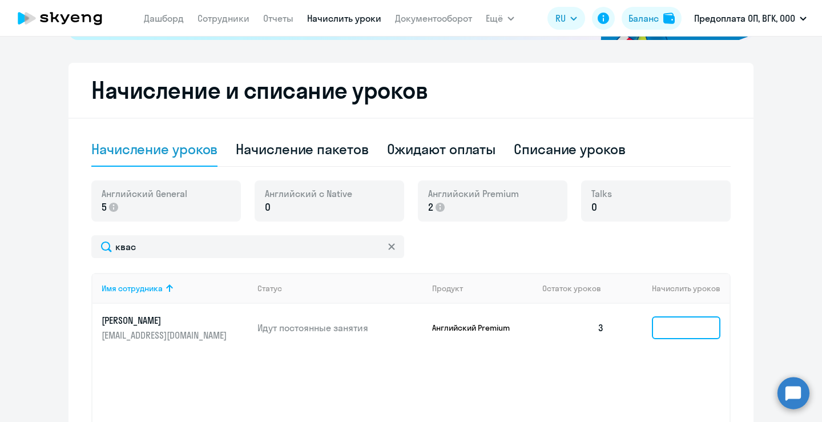
click at [658, 330] on input at bounding box center [686, 327] width 68 height 23
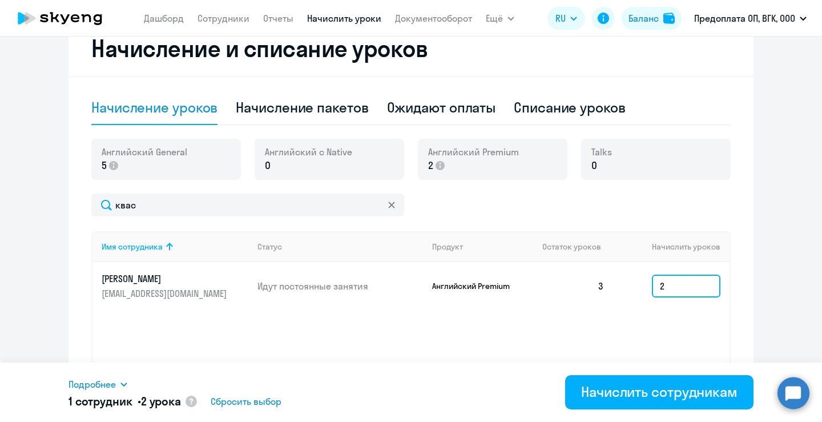
scroll to position [325, 0]
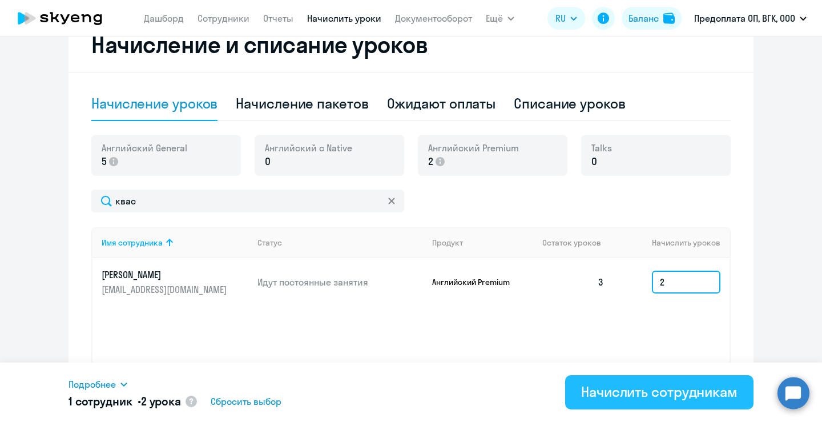
type input "2"
click at [642, 342] on div "Начислить сотрудникам" at bounding box center [659, 391] width 156 height 18
